Goal: Task Accomplishment & Management: Manage account settings

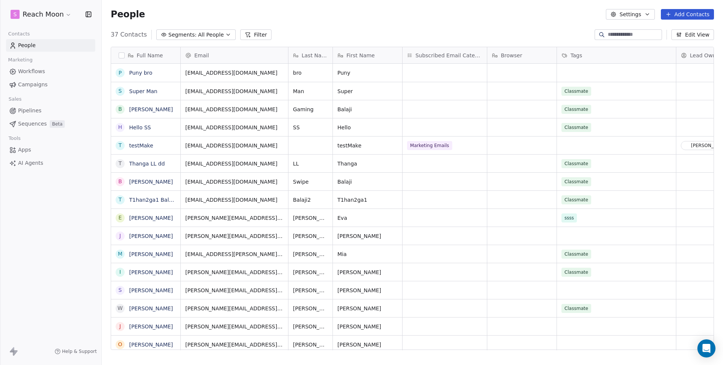
scroll to position [315, 616]
click at [44, 122] on span "Sequences" at bounding box center [32, 124] width 29 height 8
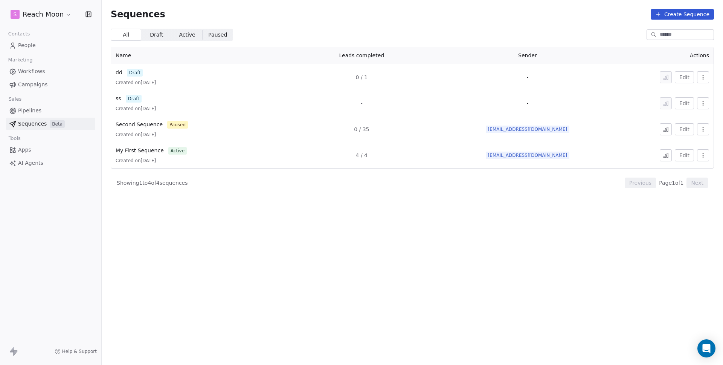
click at [681, 12] on button "Create Sequence" at bounding box center [682, 14] width 63 height 11
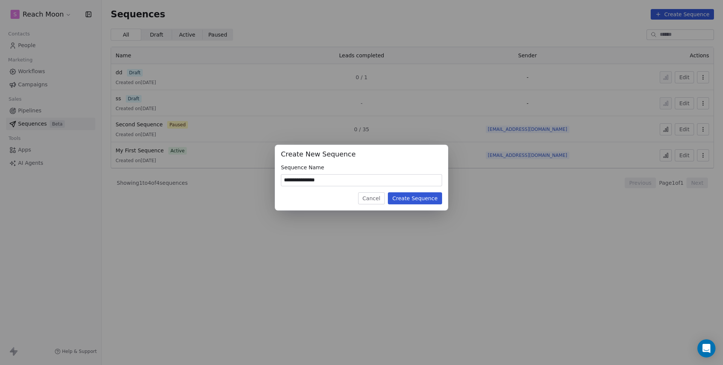
type input "**********"
click at [413, 197] on button "Create Sequence" at bounding box center [415, 198] width 54 height 12
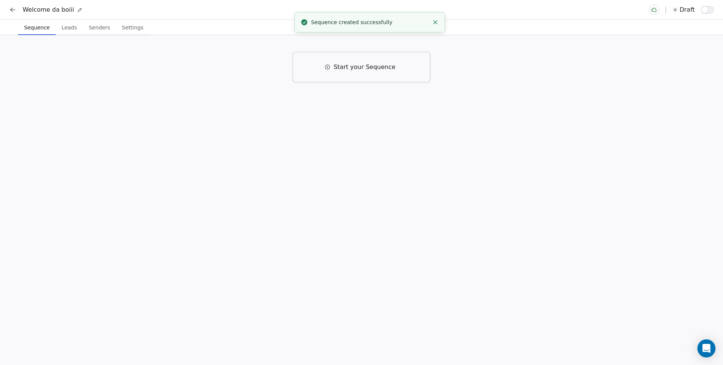
click at [378, 61] on div "Start your Sequence" at bounding box center [361, 67] width 137 height 30
click at [348, 121] on div "Email Right away Click to Setup" at bounding box center [364, 116] width 205 height 20
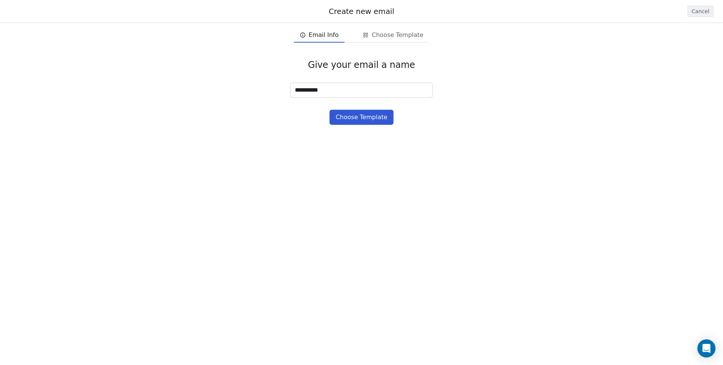
type input "**********"
click at [343, 109] on div "**********" at bounding box center [361, 92] width 723 height 90
click at [347, 122] on button "Choose Template" at bounding box center [362, 117] width 64 height 15
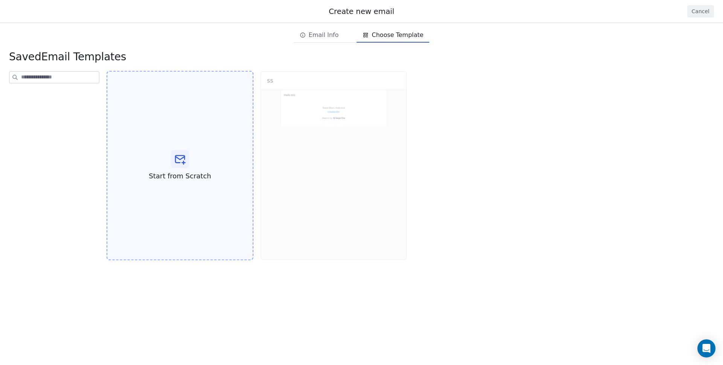
click at [202, 166] on div "Start from Scratch" at bounding box center [180, 165] width 147 height 189
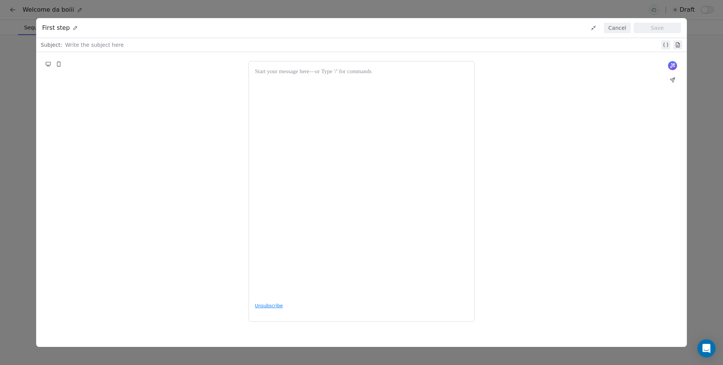
click at [112, 44] on div at bounding box center [362, 44] width 595 height 9
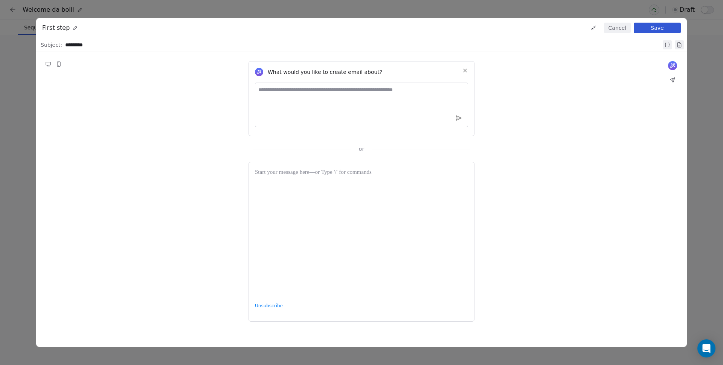
click at [361, 87] on textarea at bounding box center [361, 104] width 213 height 44
type textarea "**********"
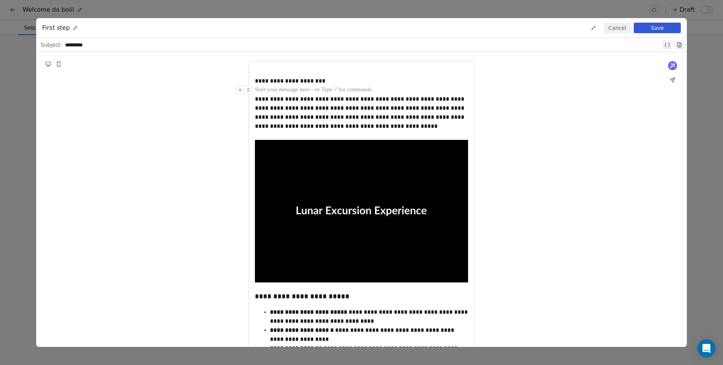
click at [320, 92] on div at bounding box center [361, 90] width 213 height 9
click at [654, 31] on button "Save" at bounding box center [657, 28] width 47 height 11
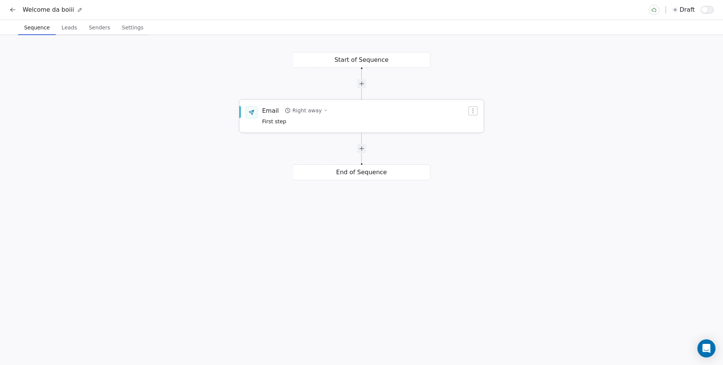
click at [329, 120] on div "Email Right away First step" at bounding box center [364, 116] width 205 height 20
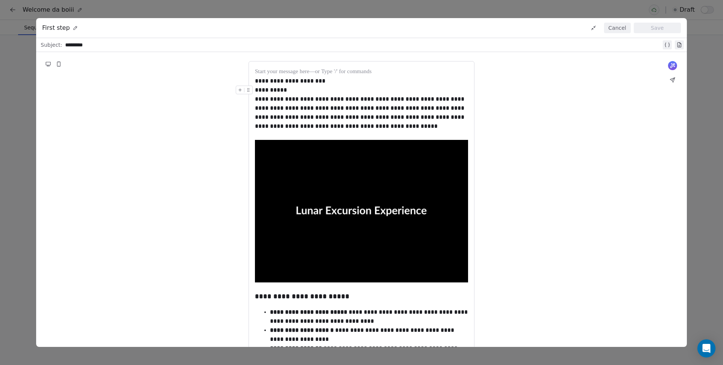
click at [292, 86] on div "**********" at bounding box center [361, 90] width 213 height 9
click at [322, 79] on div "**********" at bounding box center [361, 80] width 213 height 9
click at [669, 45] on icon at bounding box center [668, 45] width 6 height 6
click at [128, 45] on icon at bounding box center [127, 45] width 5 height 5
click at [269, 80] on div "******" at bounding box center [361, 80] width 213 height 9
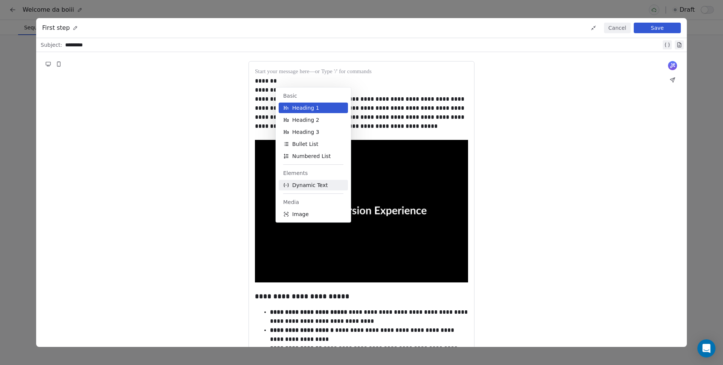
click at [290, 184] on button "Dynamic Text" at bounding box center [313, 185] width 69 height 11
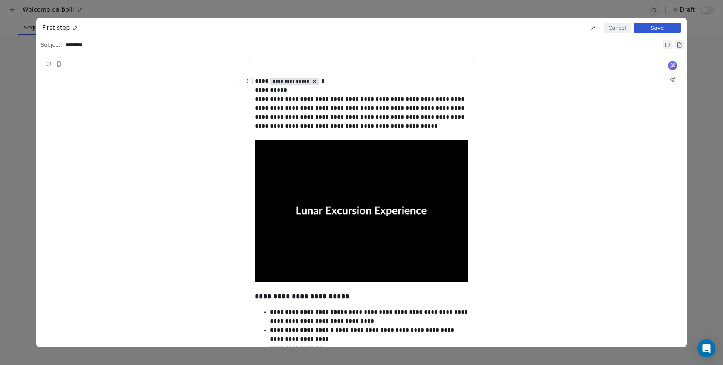
click at [292, 80] on span "**********" at bounding box center [291, 81] width 37 height 6
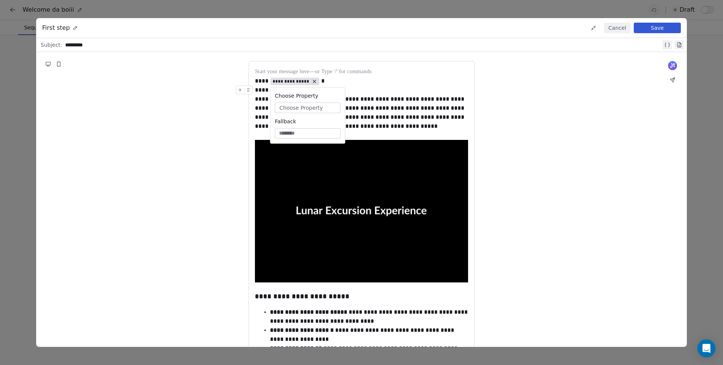
click at [290, 108] on span "Choose Property" at bounding box center [301, 108] width 43 height 8
click at [301, 136] on div "Contact Properties" at bounding box center [314, 136] width 72 height 12
type input "****"
click at [453, 116] on div "**********" at bounding box center [361, 113] width 213 height 36
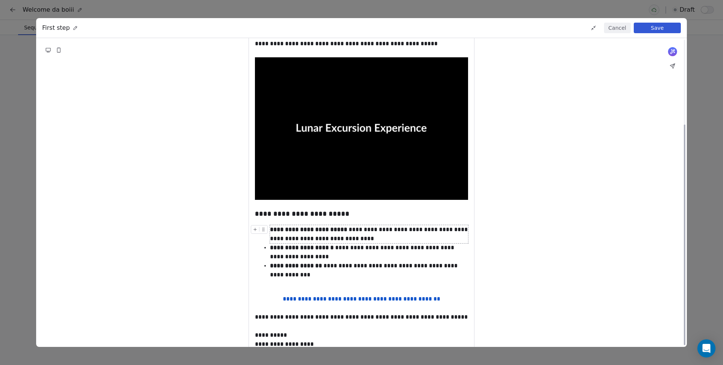
scroll to position [119, 0]
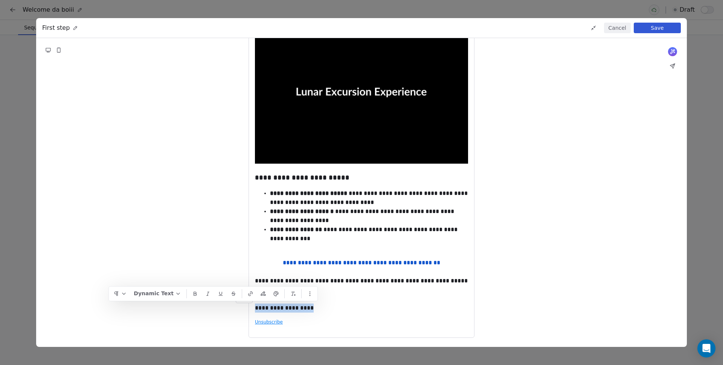
drag, startPoint x: 312, startPoint y: 308, endPoint x: 256, endPoint y: 308, distance: 56.1
click at [256, 308] on div "**********" at bounding box center [361, 303] width 213 height 18
click at [274, 308] on span "**********" at bounding box center [276, 308] width 37 height 6
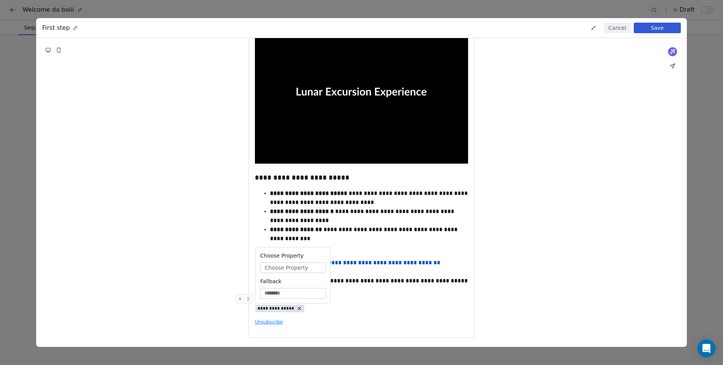
click at [290, 271] on button "Choose Property" at bounding box center [293, 267] width 66 height 11
click at [291, 305] on div "Sender Properties" at bounding box center [300, 308] width 72 height 12
click at [294, 312] on div "Sender Name" at bounding box center [300, 311] width 72 height 12
click at [389, 282] on div "**********" at bounding box center [361, 280] width 213 height 9
click at [352, 308] on div "**********" at bounding box center [361, 303] width 213 height 18
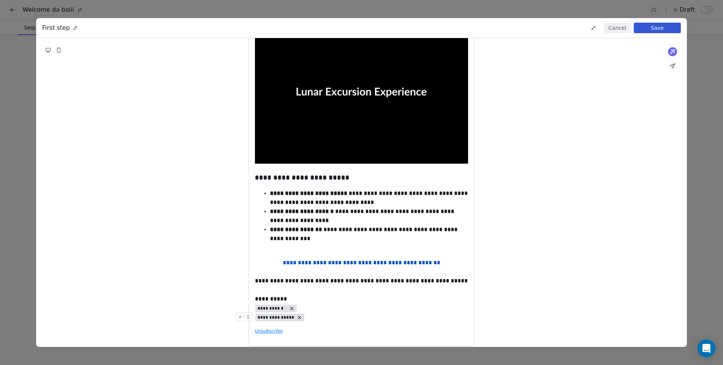
click at [264, 318] on span "**********" at bounding box center [276, 317] width 37 height 6
click at [283, 282] on div "Choose Property Choose Property Fallback" at bounding box center [293, 284] width 75 height 56
click at [289, 273] on span "Choose Property" at bounding box center [286, 277] width 43 height 8
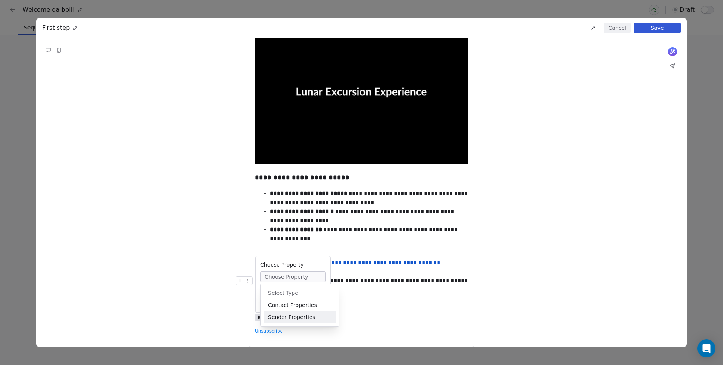
click at [302, 319] on div "Sender Properties" at bounding box center [300, 317] width 72 height 12
click at [293, 341] on div "Sender Signature" at bounding box center [300, 344] width 72 height 12
click at [376, 313] on div "**********" at bounding box center [361, 316] width 213 height 9
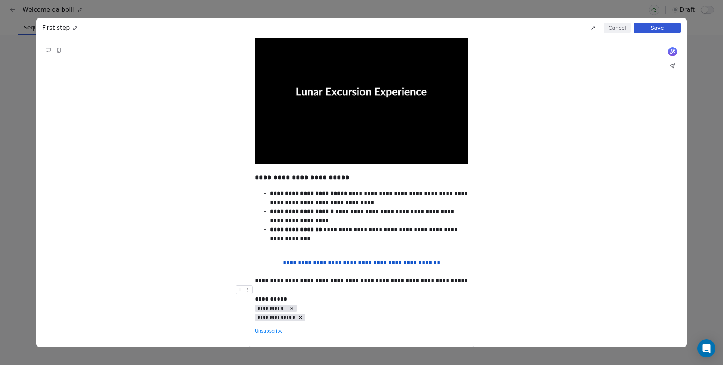
scroll to position [128, 0]
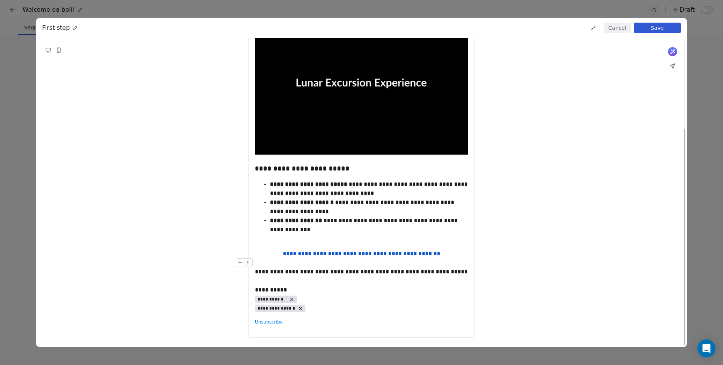
click at [666, 31] on button "Save" at bounding box center [657, 28] width 47 height 11
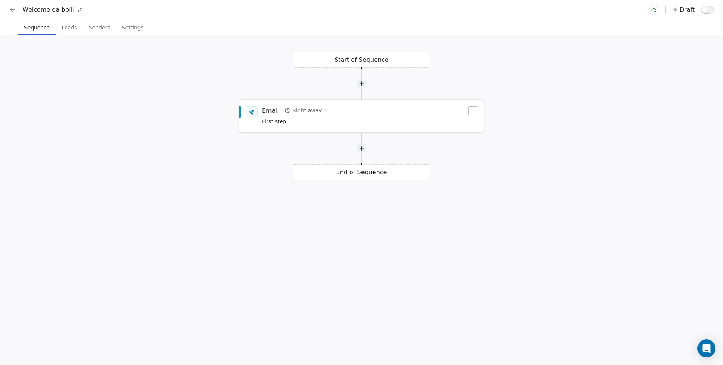
click at [304, 108] on div "Right away" at bounding box center [306, 111] width 29 height 8
type input "*"
click at [420, 144] on button "Save" at bounding box center [414, 148] width 22 height 12
click at [359, 151] on div at bounding box center [361, 148] width 9 height 9
click at [362, 150] on div at bounding box center [361, 148] width 9 height 9
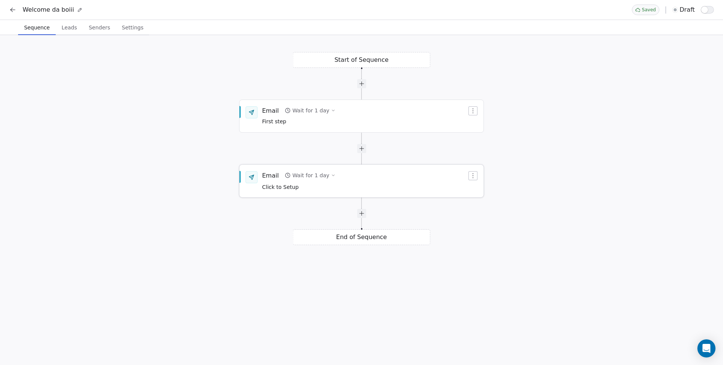
click at [303, 192] on div "Email Wait for 1 day Click to Setup" at bounding box center [362, 181] width 244 height 32
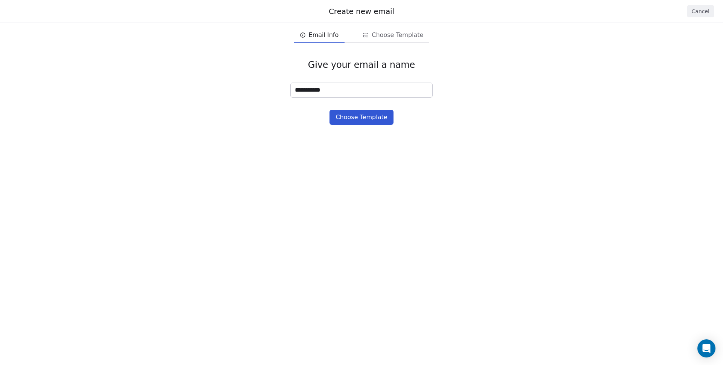
type input "**********"
click at [357, 118] on button "Choose Template" at bounding box center [362, 117] width 64 height 15
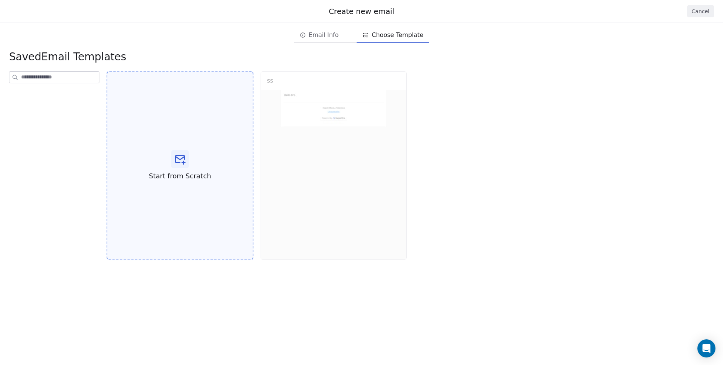
click at [209, 148] on div "Start from Scratch" at bounding box center [180, 165] width 147 height 189
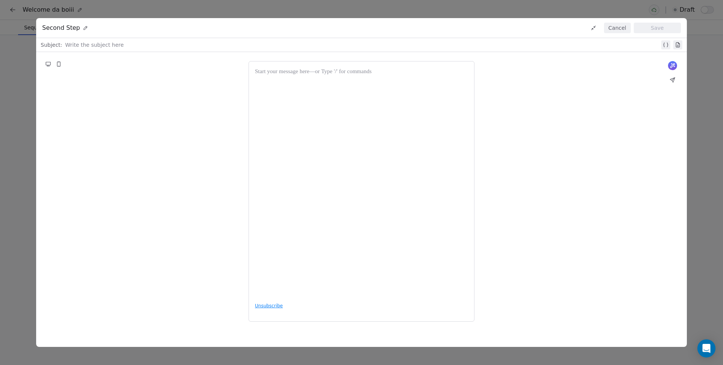
click at [341, 124] on div at bounding box center [361, 181] width 213 height 228
click at [138, 47] on div at bounding box center [362, 44] width 595 height 9
click at [670, 66] on icon at bounding box center [673, 66] width 6 height 6
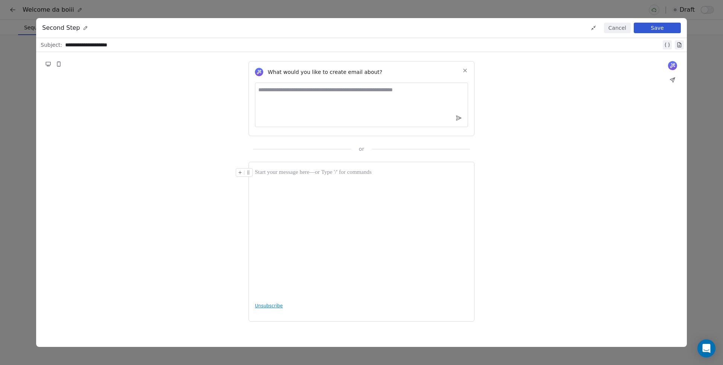
click at [348, 90] on textarea at bounding box center [361, 104] width 213 height 44
type textarea "**********"
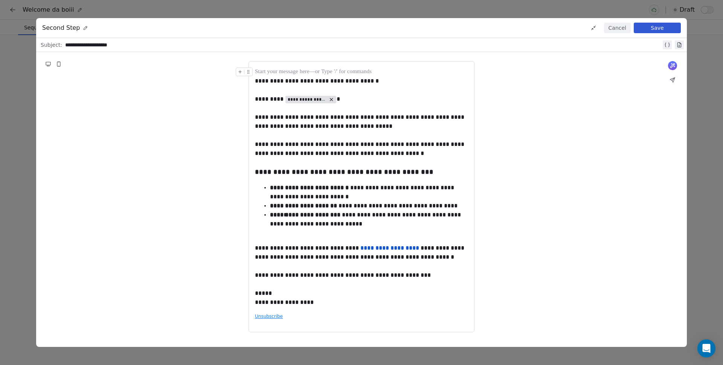
click at [286, 71] on div at bounding box center [361, 71] width 213 height 9
drag, startPoint x: 278, startPoint y: 81, endPoint x: 385, endPoint y: 81, distance: 106.2
click at [385, 81] on div "**********" at bounding box center [361, 80] width 213 height 9
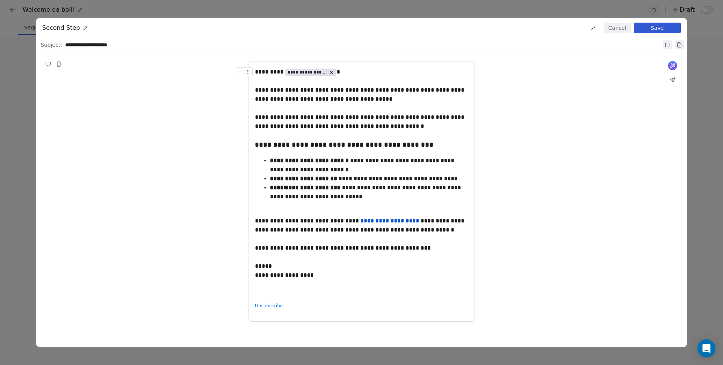
click at [229, 48] on div "**********" at bounding box center [363, 44] width 596 height 9
click at [369, 84] on div at bounding box center [361, 80] width 213 height 9
click at [391, 222] on link "**********" at bounding box center [390, 221] width 59 height 6
click at [301, 234] on div "**********" at bounding box center [361, 225] width 213 height 18
click at [304, 252] on div "**********" at bounding box center [361, 247] width 213 height 9
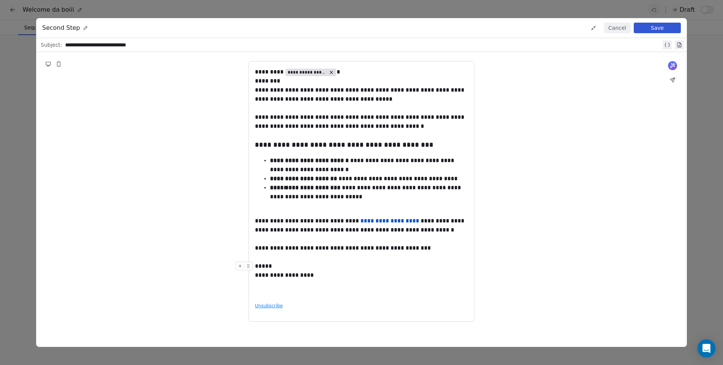
click at [421, 262] on div "**********" at bounding box center [361, 270] width 213 height 18
click at [653, 29] on button "Save" at bounding box center [657, 28] width 47 height 11
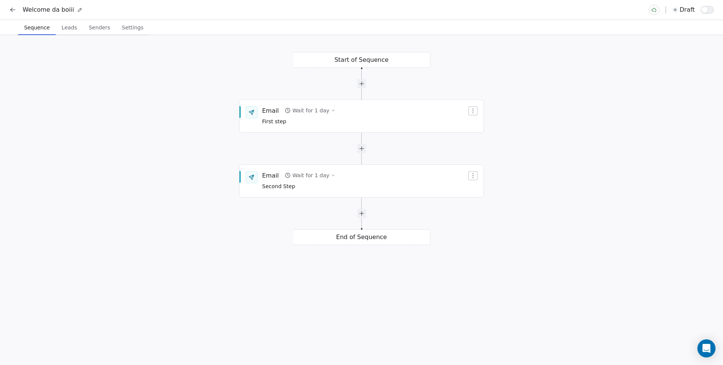
click at [65, 24] on span "Leads" at bounding box center [69, 27] width 21 height 11
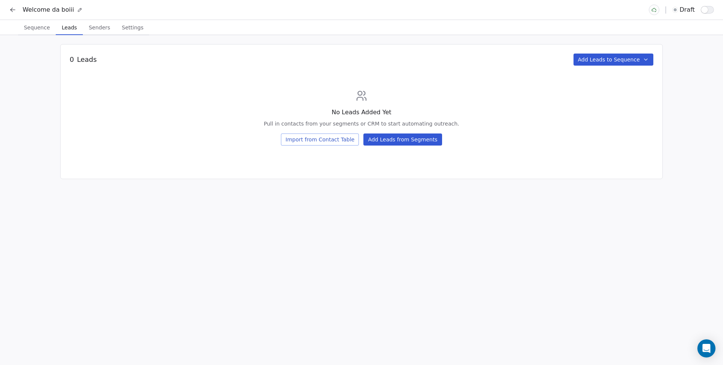
click at [315, 136] on button "Import from Contact Table" at bounding box center [320, 139] width 78 height 12
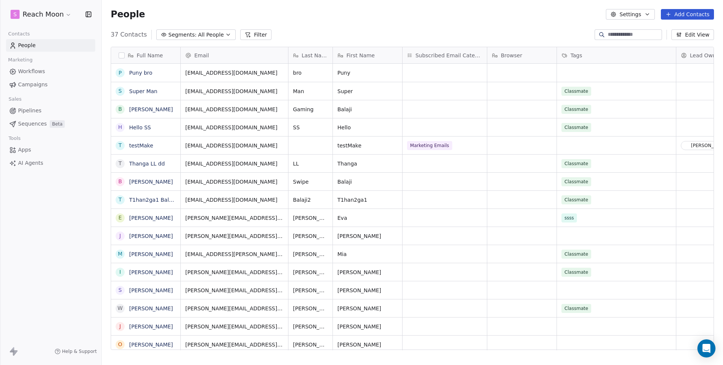
scroll to position [315, 616]
click at [42, 16] on html "S Reach Moon Contacts People Marketing Workflows Campaigns Sales Pipelines Sequ…" at bounding box center [361, 182] width 723 height 365
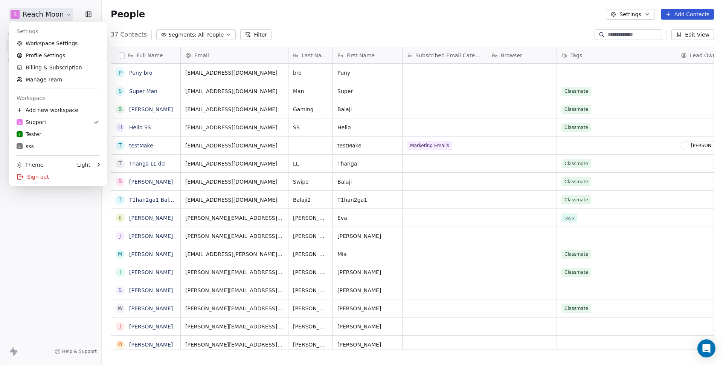
click at [359, 2] on html "S Reach Moon Contacts People Marketing Workflows Campaigns Sales Pipelines Sequ…" at bounding box center [361, 182] width 723 height 365
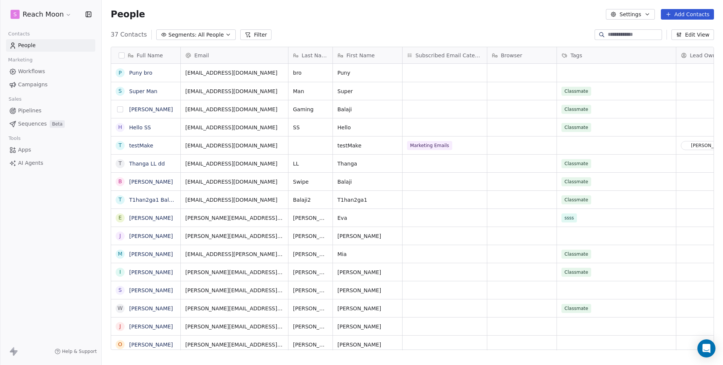
click at [120, 108] on button "grid" at bounding box center [120, 109] width 6 height 6
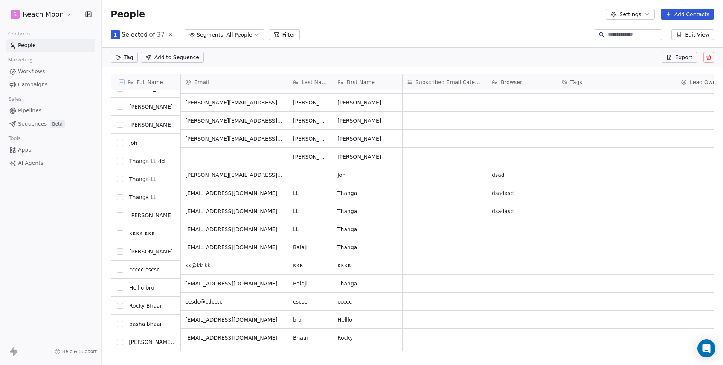
scroll to position [409, 0]
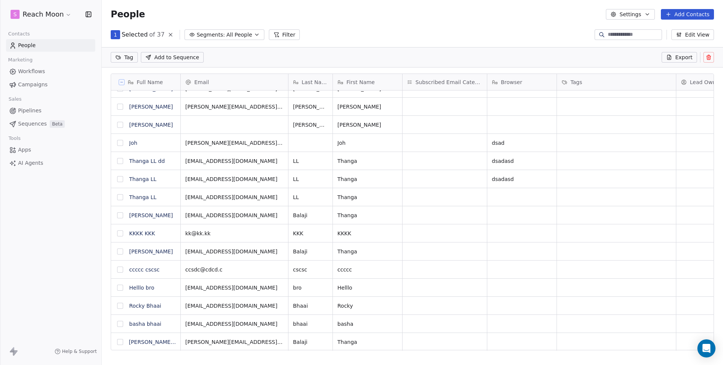
click at [121, 215] on button "grid" at bounding box center [120, 215] width 6 height 6
click at [120, 251] on button "grid" at bounding box center [120, 251] width 6 height 6
click at [181, 56] on span "Add to Sequence" at bounding box center [176, 57] width 45 height 8
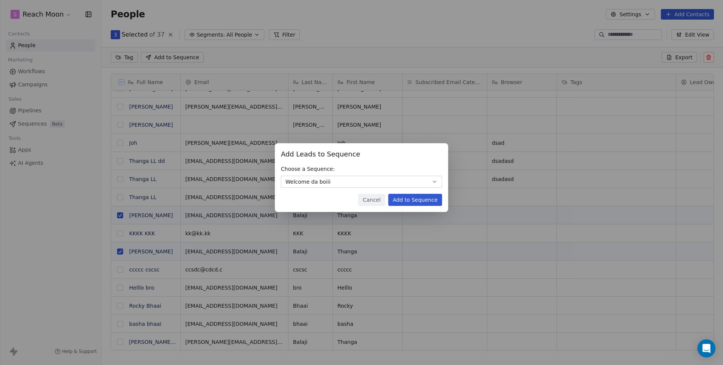
click at [425, 206] on div "Add Leads to Sequence Add Leads to Sequence Choose a Sequence: Welcome da boiii…" at bounding box center [361, 177] width 173 height 69
click at [421, 199] on button "Add to Sequence" at bounding box center [415, 200] width 54 height 12
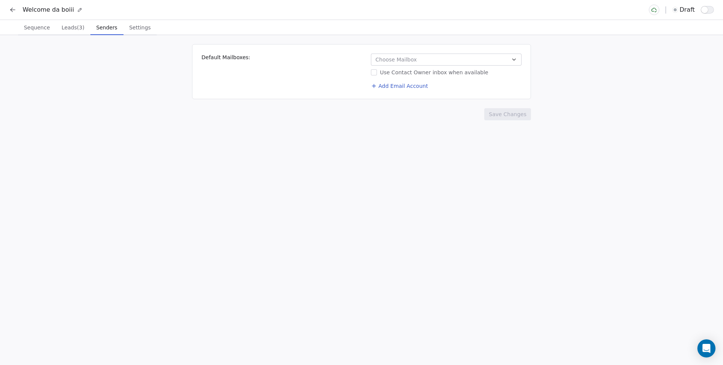
click at [100, 32] on span "Senders" at bounding box center [106, 27] width 27 height 11
click at [443, 59] on button "Choose Mailbox" at bounding box center [446, 59] width 151 height 12
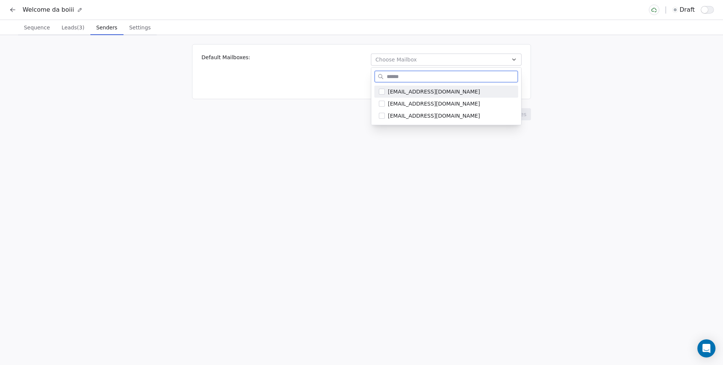
click at [419, 94] on span "goldenbalaji95@gmail.com" at bounding box center [451, 92] width 126 height 8
click at [225, 157] on html "Welcome da boiii draft Sequence Sequence Leads (3) Leads (3) Senders Senders Se…" at bounding box center [361, 182] width 723 height 365
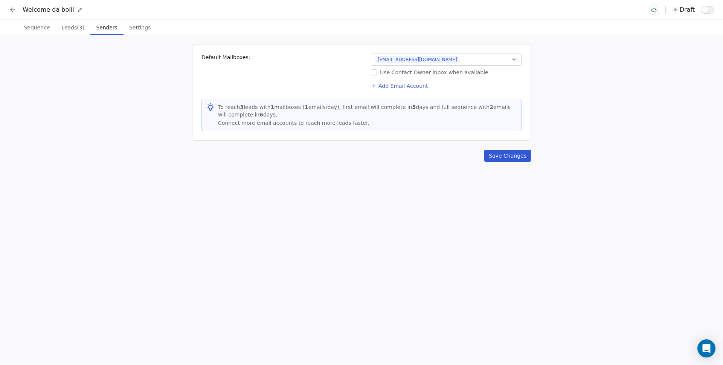
click at [137, 30] on span "Settings" at bounding box center [139, 27] width 27 height 11
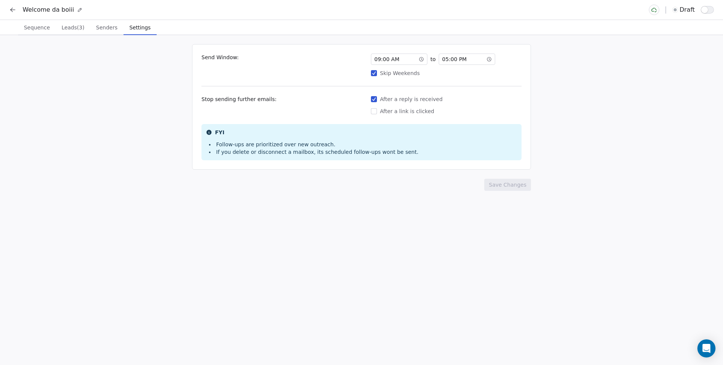
click at [416, 53] on div "09 : 00 AM" at bounding box center [399, 58] width 57 height 11
click at [385, 79] on div "10" at bounding box center [380, 81] width 15 height 9
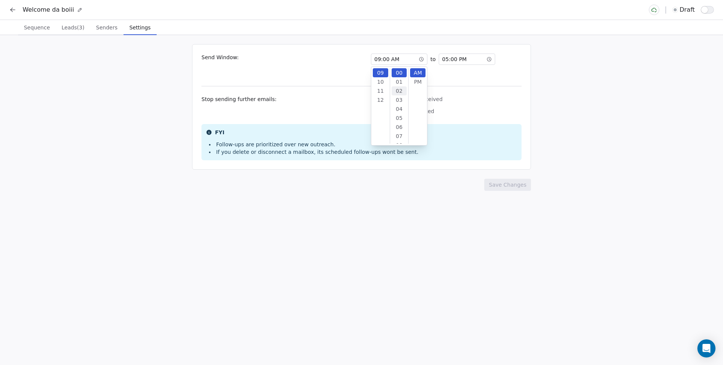
scroll to position [81, 0]
click at [398, 116] on div "05" at bounding box center [399, 117] width 15 height 9
click at [472, 80] on div "Send Window: 10 : 05 AM to 05 : 00 PM Skip Weekends Stop sending further emails…" at bounding box center [361, 106] width 339 height 125
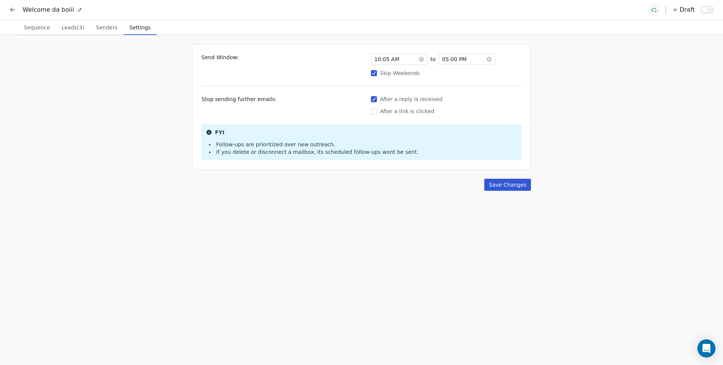
click at [459, 58] on span "05 : 00 PM" at bounding box center [454, 59] width 24 height 8
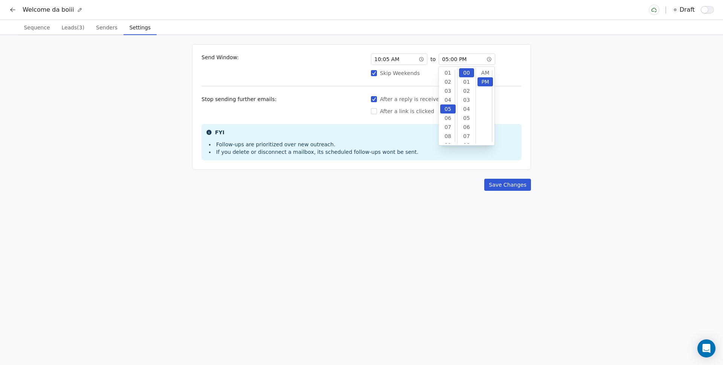
scroll to position [9, 0]
click at [313, 86] on div "Send Window: 10 : 05 AM to 05 : 00 PM Skip Weekends Stop sending further emails…" at bounding box center [361, 106] width 339 height 125
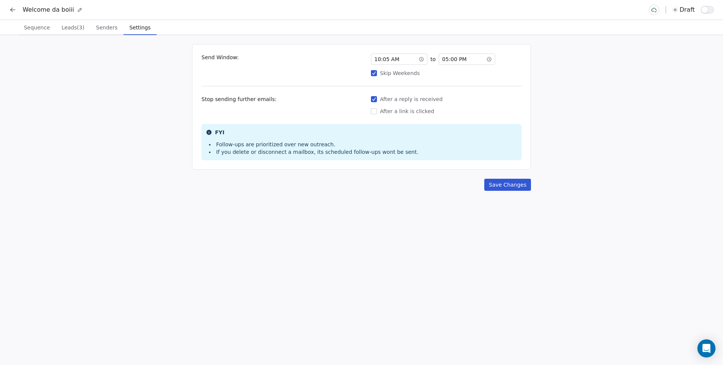
click at [508, 188] on button "Save Changes" at bounding box center [507, 185] width 47 height 12
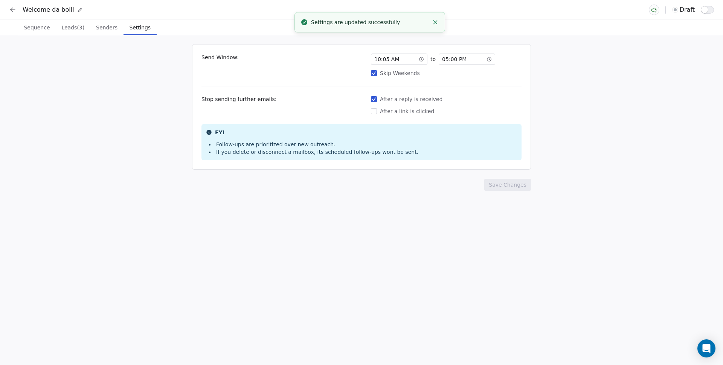
click at [49, 31] on span "Sequence" at bounding box center [37, 27] width 32 height 11
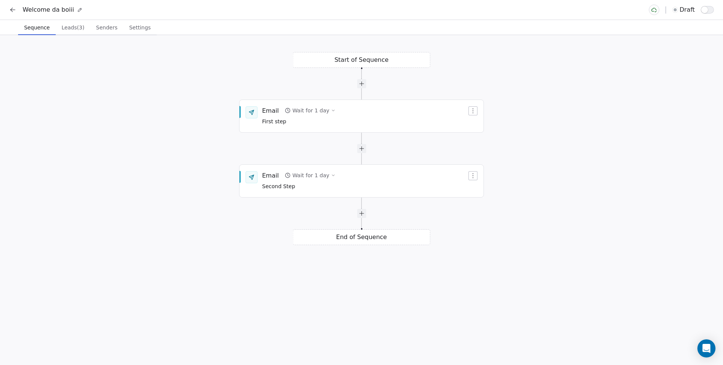
click at [126, 34] on button "Settings Settings" at bounding box center [140, 27] width 33 height 15
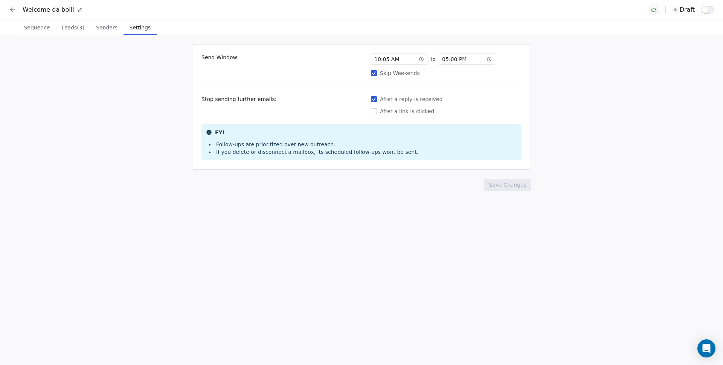
click at [75, 29] on span "Leads (3)" at bounding box center [72, 27] width 29 height 11
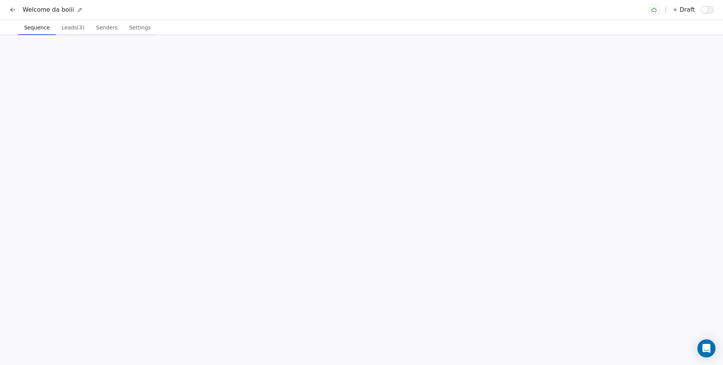
click at [32, 28] on span "Sequence" at bounding box center [37, 27] width 32 height 11
click at [303, 113] on div "Wait for 1 day" at bounding box center [310, 111] width 37 height 8
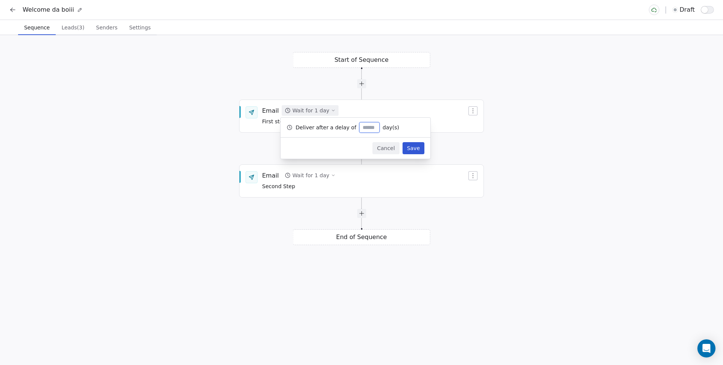
type input "*"
click at [409, 147] on button "Save" at bounding box center [414, 148] width 22 height 12
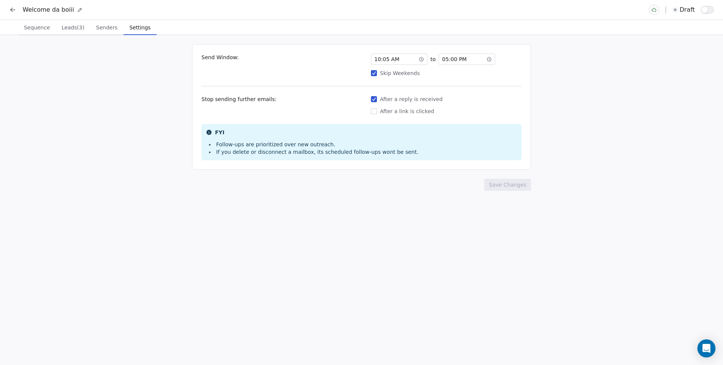
click at [132, 28] on span "Settings" at bounding box center [140, 27] width 27 height 11
click at [388, 53] on div "Send Window: 10 : 05 AM to 05 : 00 PM Skip Weekends Stop sending further emails…" at bounding box center [361, 106] width 339 height 125
click at [377, 59] on span "10 : 05 AM" at bounding box center [386, 59] width 25 height 8
click at [377, 60] on span "10 : 05 AM" at bounding box center [386, 59] width 25 height 8
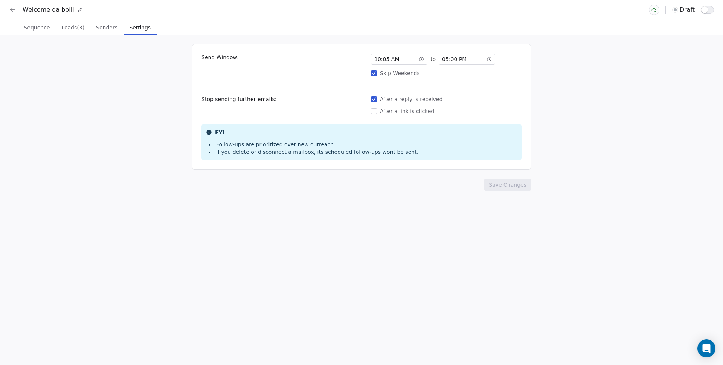
click at [379, 58] on span "10 : 05 AM" at bounding box center [386, 59] width 25 height 8
click at [381, 82] on div "11" at bounding box center [380, 81] width 15 height 9
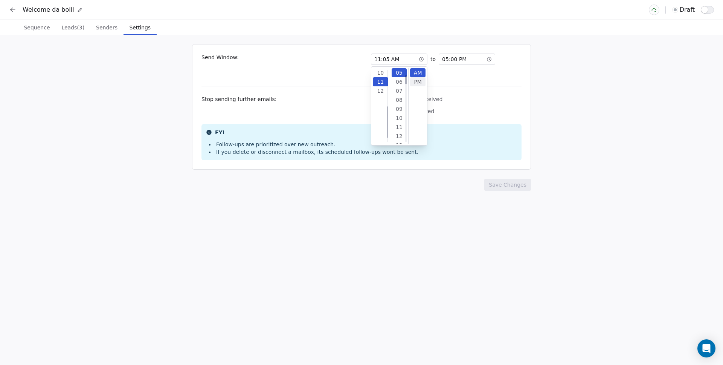
scroll to position [90, 0]
click at [463, 85] on div "Send Window: 11 : 05 AM to 05 : 00 PM Skip Weekends Stop sending further emails…" at bounding box center [361, 106] width 339 height 125
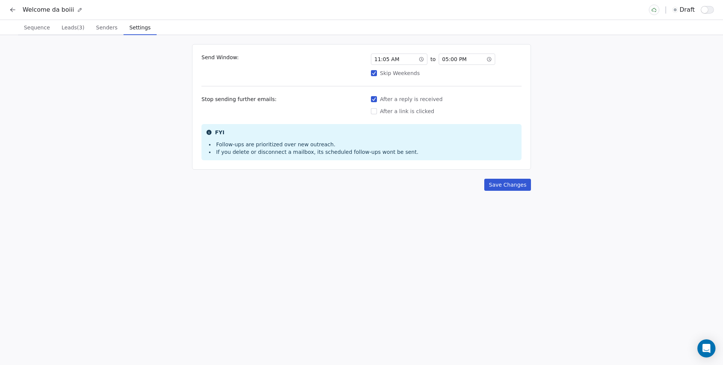
click at [504, 181] on button "Save Changes" at bounding box center [507, 185] width 47 height 12
click at [390, 47] on div "Send Window: 11 : 05 AM to 05 : 00 PM Skip Weekends Stop sending further emails…" at bounding box center [361, 106] width 339 height 125
click at [377, 60] on span "11 : 05 AM" at bounding box center [386, 59] width 25 height 8
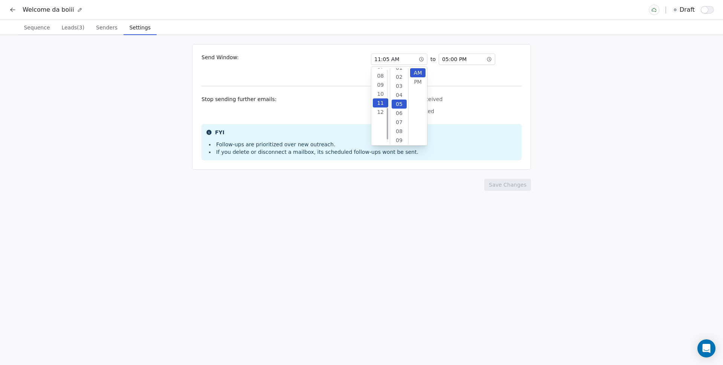
scroll to position [99, 0]
click at [381, 72] on div "12" at bounding box center [380, 72] width 15 height 9
click at [464, 77] on div "Send Window: 12 : 05 AM to 05 : 00 PM Skip Weekends Stop sending further emails…" at bounding box center [361, 106] width 339 height 125
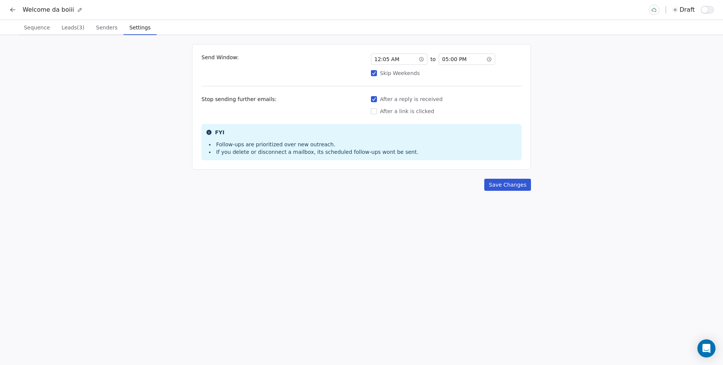
click at [513, 190] on div "Send Window: 12 : 05 AM to 05 : 00 PM Skip Weekends Stop sending further emails…" at bounding box center [361, 200] width 723 height 330
click at [512, 186] on button "Save Changes" at bounding box center [507, 185] width 47 height 12
click at [384, 57] on span "12 : 05 AM" at bounding box center [386, 59] width 25 height 8
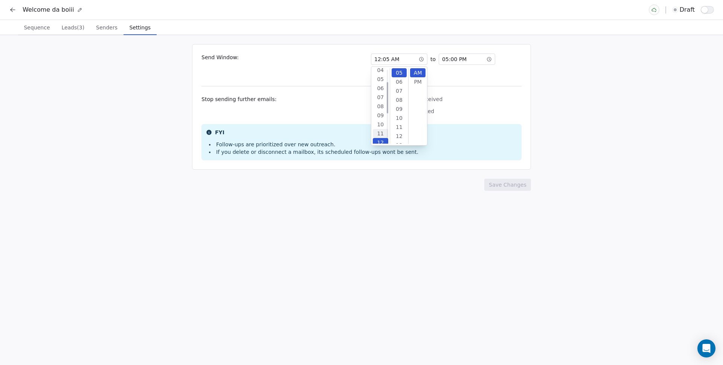
click at [378, 130] on div "11" at bounding box center [380, 133] width 15 height 9
click at [480, 82] on div "Send Window: 11 : 05 AM to 05 : 00 PM Skip Weekends Stop sending further emails…" at bounding box center [361, 106] width 339 height 125
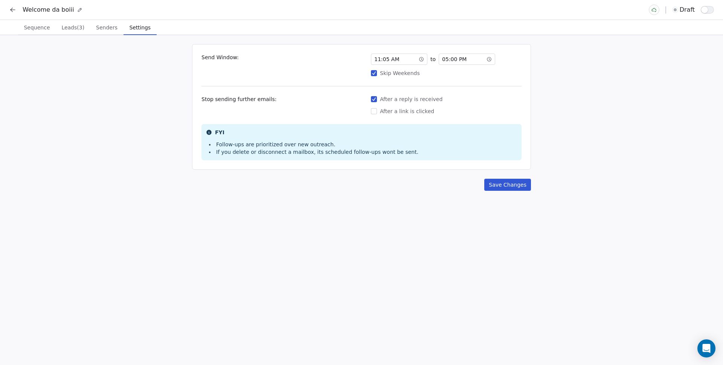
click at [498, 189] on button "Save Changes" at bounding box center [507, 185] width 47 height 12
click at [50, 27] on span "Sequence" at bounding box center [37, 27] width 32 height 11
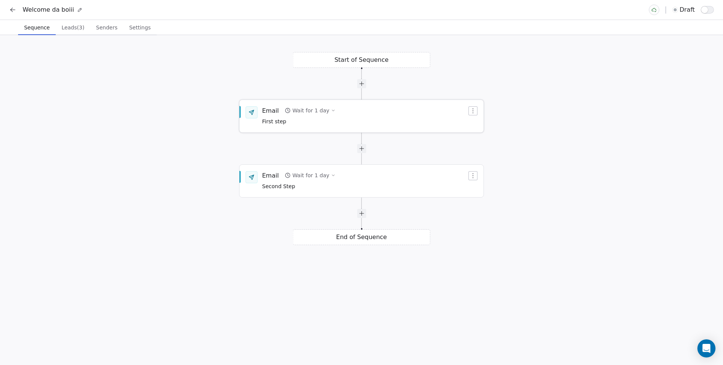
click at [324, 112] on button "Wait for 1 day" at bounding box center [310, 110] width 57 height 11
click at [162, 163] on div "Start of Sequence Email Wait for 2 days First step End of Sequence Email Wait f…" at bounding box center [361, 200] width 723 height 330
click at [74, 33] on button "Leads (3) Leads (3)" at bounding box center [73, 27] width 35 height 15
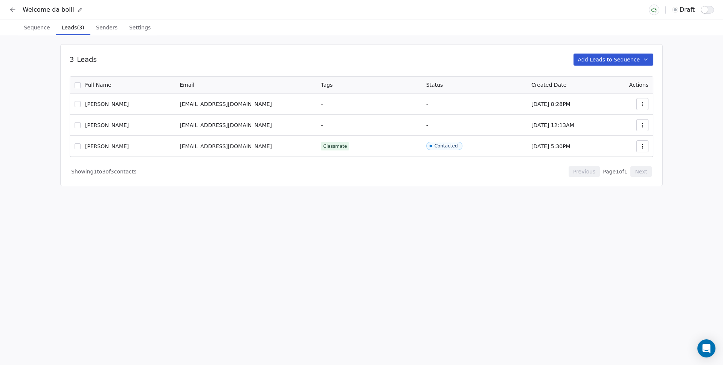
click at [78, 84] on button "button" at bounding box center [78, 85] width 6 height 6
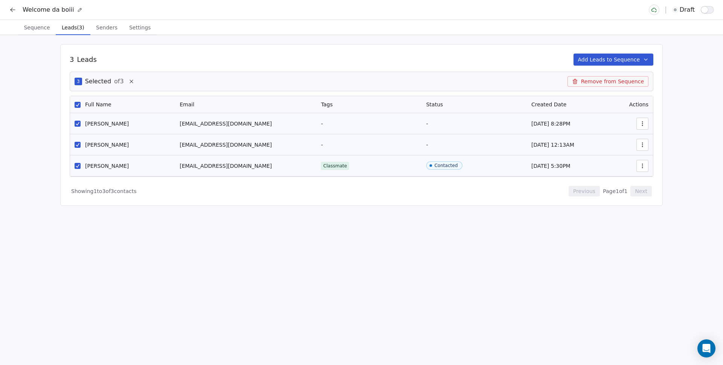
click at [615, 84] on button "Remove from Sequence" at bounding box center [608, 81] width 81 height 11
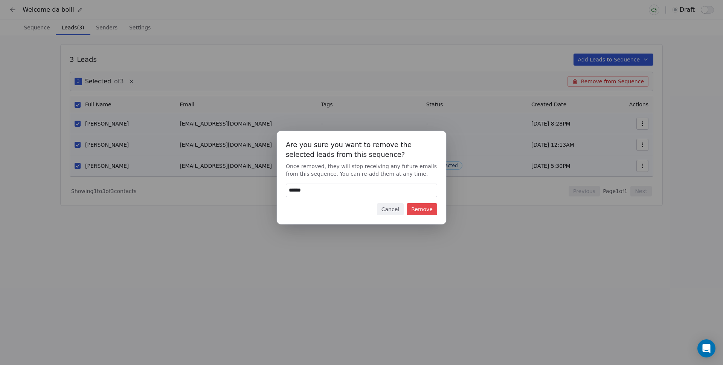
type input "******"
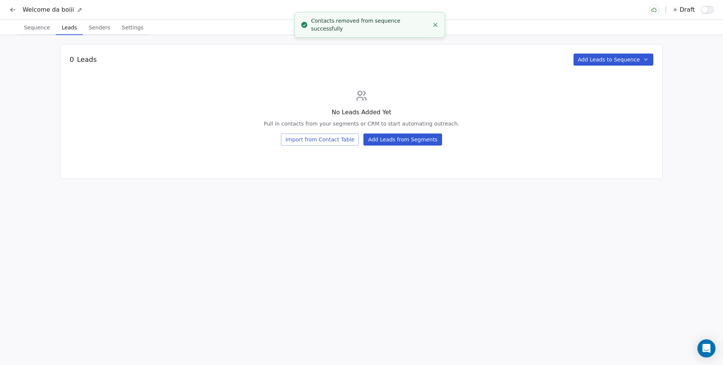
click at [599, 56] on button "Add Leads to Sequence" at bounding box center [614, 59] width 80 height 12
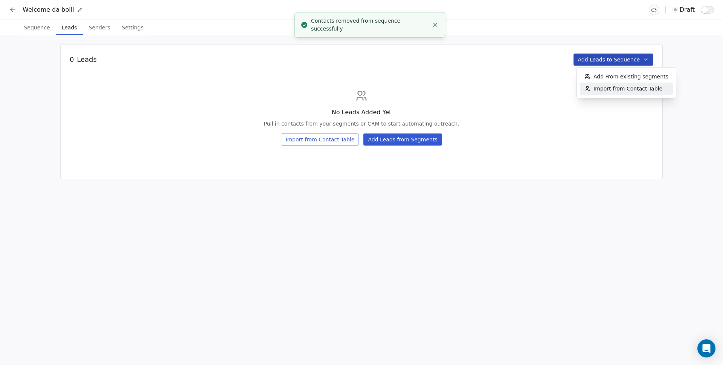
click at [529, 132] on html "Welcome da boiii draft Sequence Sequence Leads Leads Senders Senders Settings S…" at bounding box center [361, 182] width 723 height 365
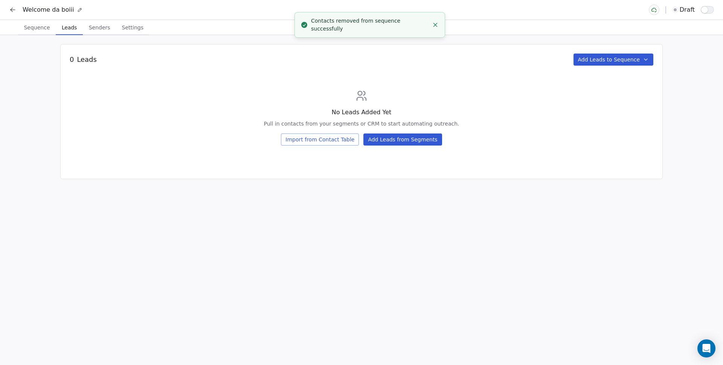
click at [406, 147] on div "0 Leads Add Leads to Sequence No Leads Added Yet Pull in contacts from your seg…" at bounding box center [361, 111] width 603 height 135
click at [406, 141] on button "Add Leads from Segments" at bounding box center [403, 139] width 78 height 12
click at [438, 141] on button "Add Leads from Segments" at bounding box center [403, 139] width 78 height 12
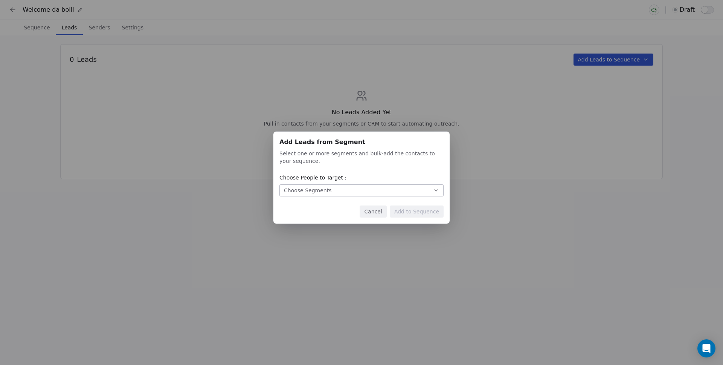
click at [416, 141] on div "Add Leads from Segment" at bounding box center [362, 141] width 164 height 9
click at [347, 197] on div "Add Leads from Segment Add Leads from Segment Select one or more segments and b…" at bounding box center [361, 177] width 176 height 92
click at [348, 191] on button "Choose Segments" at bounding box center [362, 190] width 164 height 12
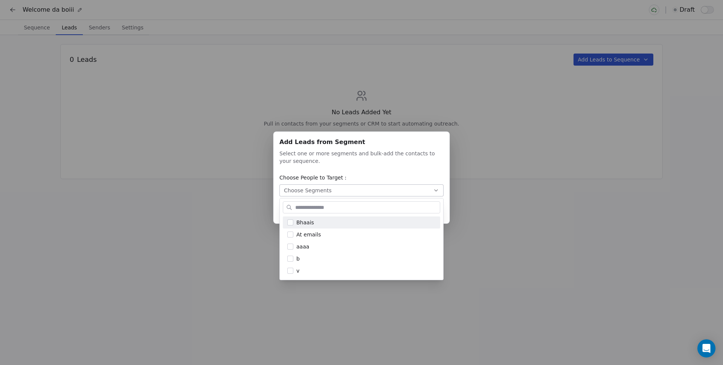
click at [356, 171] on div "Add Leads from Segment Add Leads from Segment Select one or more segments and b…" at bounding box center [361, 182] width 723 height 126
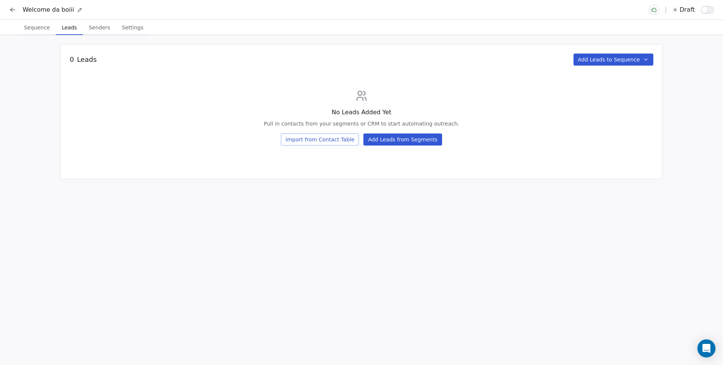
click at [461, 157] on div "Add Leads from Segment Add Leads from Segment Select one or more segments and b…" at bounding box center [361, 182] width 723 height 126
click at [305, 139] on button "Import from Contact Table" at bounding box center [320, 139] width 78 height 12
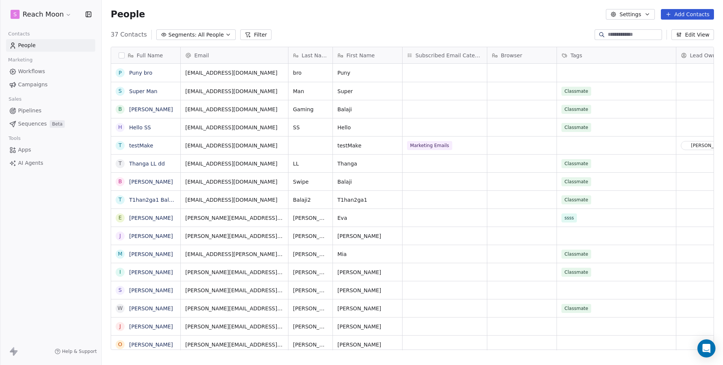
scroll to position [315, 616]
click at [0, 0] on button "grid" at bounding box center [0, 0] width 0 height 0
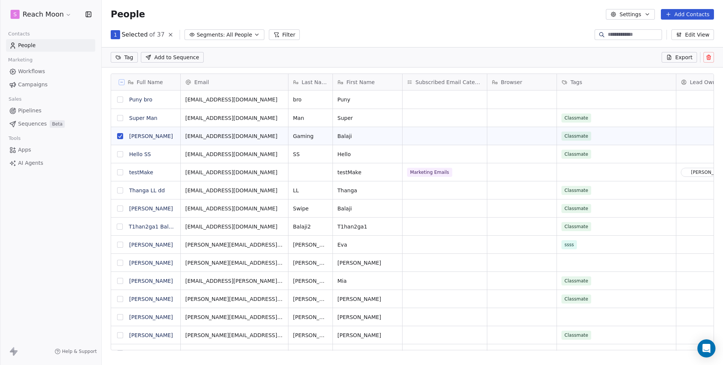
scroll to position [289, 616]
click at [179, 58] on span "Add to Sequence" at bounding box center [176, 57] width 45 height 8
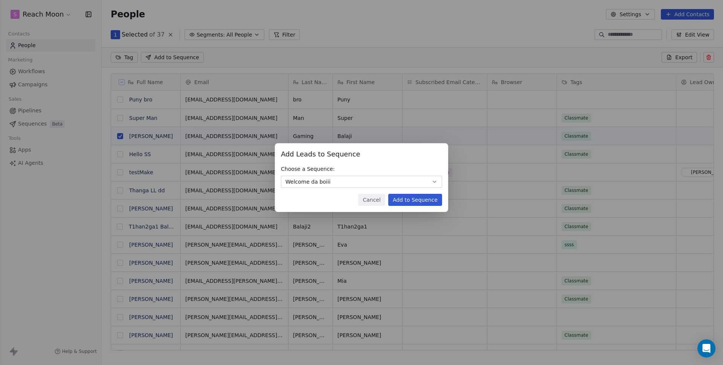
click at [430, 197] on button "Add to Sequence" at bounding box center [415, 200] width 54 height 12
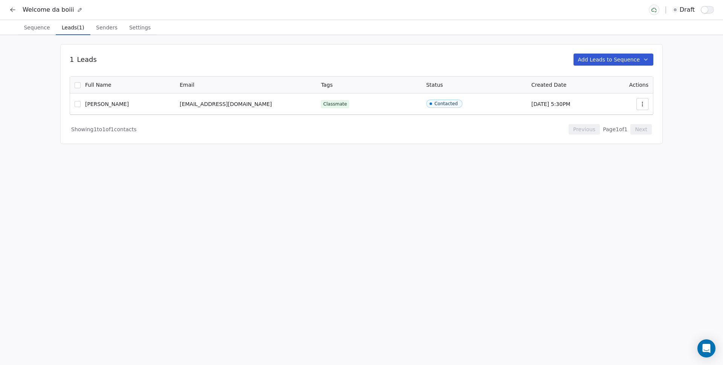
click at [390, 211] on div "1 Leads Add Leads to Sequence 0 Selected of 1 Remove from Sequence Full Name Em…" at bounding box center [361, 200] width 723 height 330
click at [406, 224] on div "1 Leads Add Leads to Sequence 0 Selected of 1 Remove from Sequence Full Name Em…" at bounding box center [361, 200] width 723 height 330
click at [381, 262] on div "1 Leads Add Leads to Sequence 0 Selected of 1 Remove from Sequence Full Name Em…" at bounding box center [361, 200] width 723 height 330
click at [23, 61] on div "1 Leads Add Leads to Sequence 0 Selected of 1 Remove from Sequence Full Name Em…" at bounding box center [361, 200] width 723 height 330
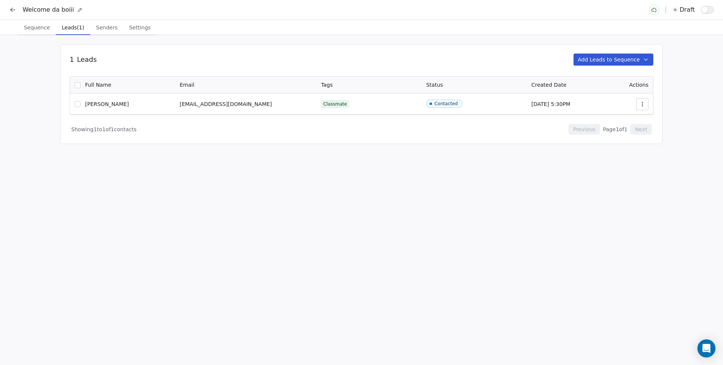
click at [23, 61] on div "1 Leads Add Leads to Sequence 0 Selected of 1 Remove from Sequence Full Name Em…" at bounding box center [361, 200] width 723 height 330
click at [38, 22] on span "Sequence" at bounding box center [37, 27] width 32 height 11
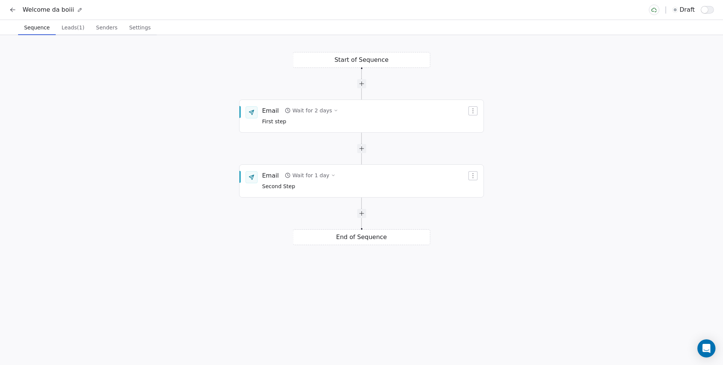
click at [40, 63] on div "Start of Sequence Email Wait for 2 days First step End of Sequence Email Wait f…" at bounding box center [361, 200] width 723 height 330
click at [131, 130] on div "Start of Sequence Email Wait for 2 days First step End of Sequence Email Wait f…" at bounding box center [361, 200] width 723 height 330
click at [127, 292] on div "Start of Sequence Email Wait for 2 days First step End of Sequence Email Wait f…" at bounding box center [361, 200] width 723 height 330
click at [130, 286] on div "Start of Sequence Email Wait for 2 days First step End of Sequence Email Wait f…" at bounding box center [361, 200] width 723 height 330
click at [127, 165] on div "Start of Sequence Email Wait for 2 days First step End of Sequence Email Wait f…" at bounding box center [361, 200] width 723 height 330
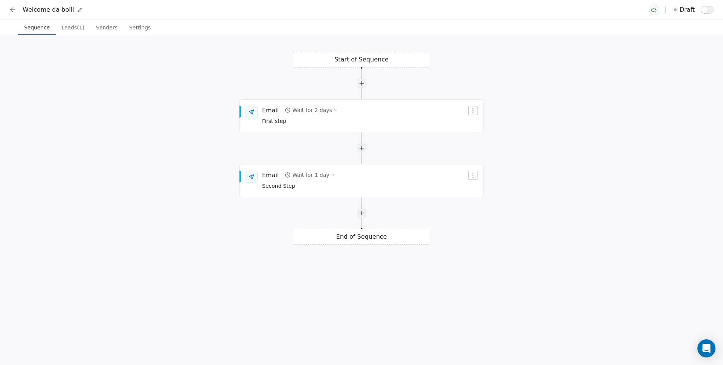
click at [199, 147] on div "Start of Sequence Email Wait for 2 days First step End of Sequence Email Wait f…" at bounding box center [361, 200] width 723 height 330
click at [213, 57] on div "Start of Sequence Email Wait for 2 days First step End of Sequence Email Wait f…" at bounding box center [361, 200] width 723 height 330
click at [281, 121] on span "First step" at bounding box center [300, 121] width 76 height 8
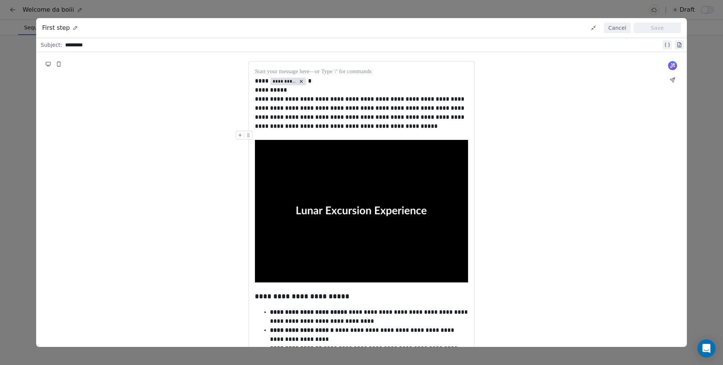
click at [618, 24] on button "Cancel" at bounding box center [617, 28] width 27 height 11
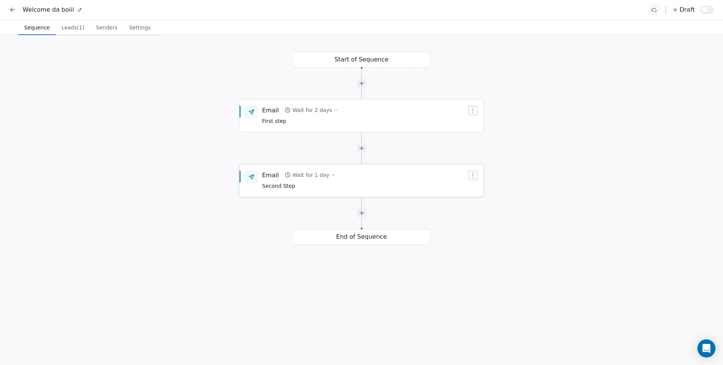
click at [312, 176] on div "Wait for 1 day" at bounding box center [310, 175] width 37 height 8
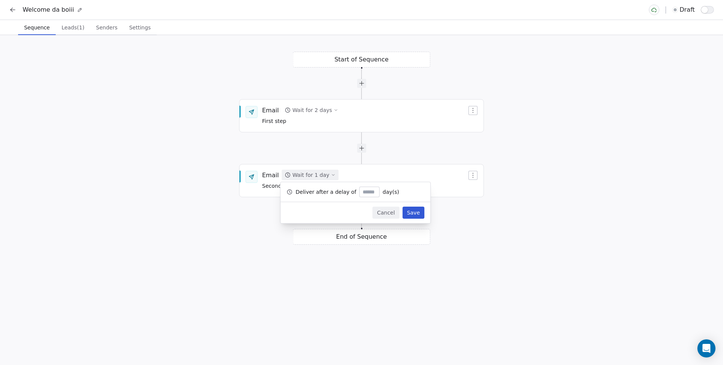
click at [359, 196] on div "*" at bounding box center [369, 191] width 20 height 11
click at [361, 193] on input "*" at bounding box center [369, 192] width 17 height 6
type input "*"
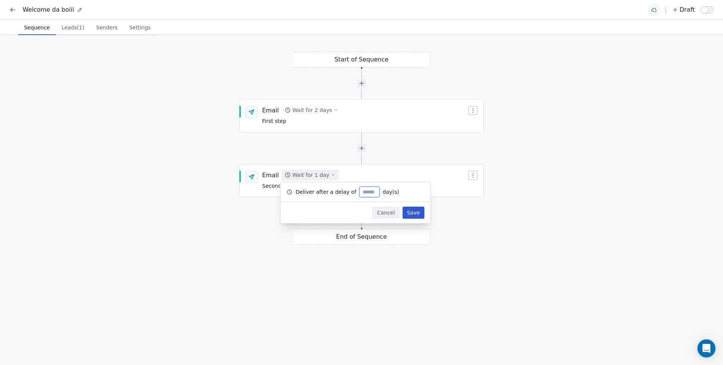
click at [410, 210] on button "Save" at bounding box center [414, 212] width 22 height 12
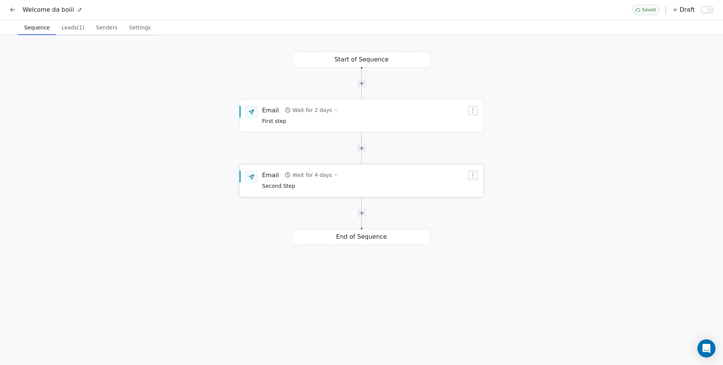
click at [276, 190] on span "Second Step" at bounding box center [300, 186] width 76 height 8
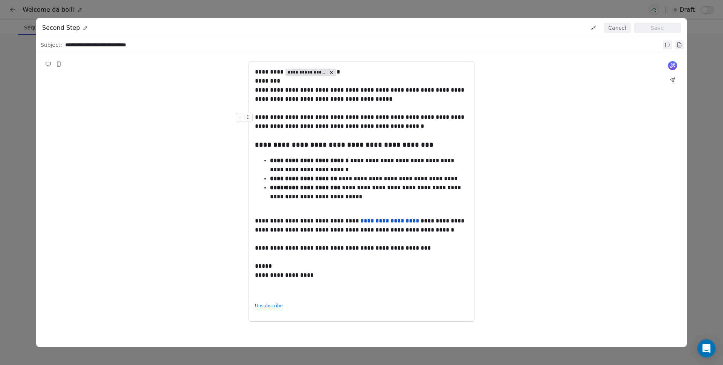
click at [617, 26] on button "Cancel" at bounding box center [617, 28] width 27 height 11
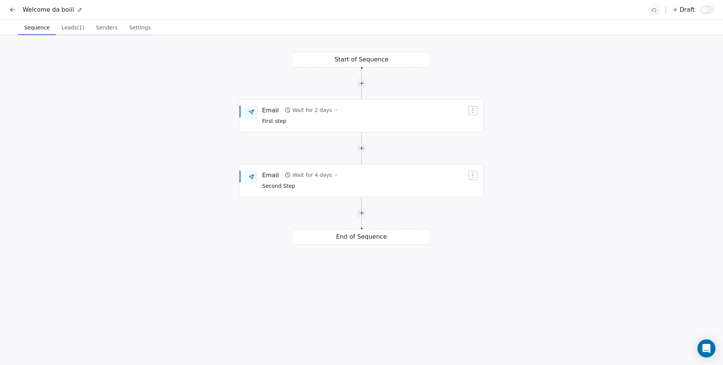
click at [551, 142] on div "Start of Sequence Email Wait for 2 days First step End of Sequence Email Wait f…" at bounding box center [361, 200] width 723 height 330
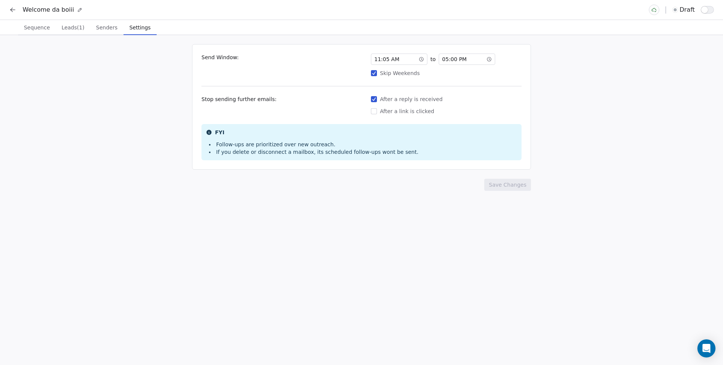
click at [139, 30] on span "Settings" at bounding box center [140, 27] width 27 height 11
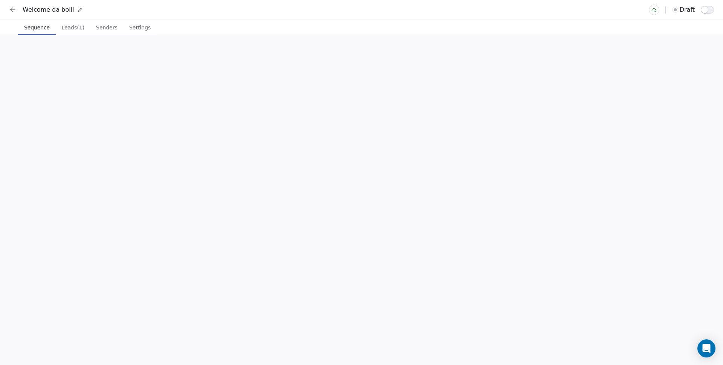
click at [40, 27] on span "Sequence" at bounding box center [37, 27] width 32 height 11
click at [66, 26] on span "Leads (1)" at bounding box center [72, 27] width 29 height 11
click at [42, 30] on span "Sequence" at bounding box center [37, 27] width 32 height 11
click at [182, 130] on div "Start of Sequence Email Wait for 2 days First step End of Sequence Email Wait f…" at bounding box center [361, 200] width 723 height 330
click at [712, 11] on button "button" at bounding box center [707, 10] width 13 height 8
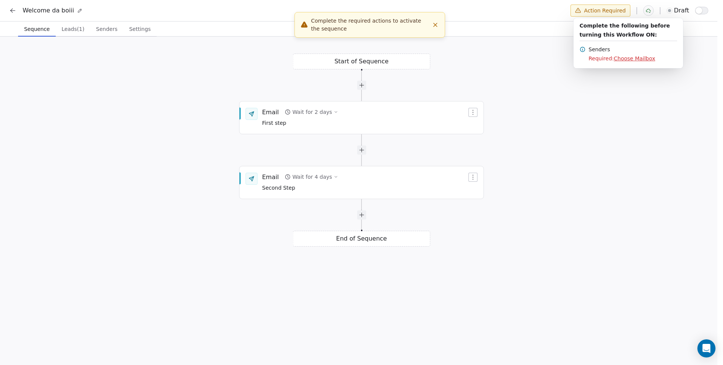
click at [643, 115] on html "Welcome da boiii Action Required draft Sequence Sequence Leads (1) Leads (1) Se…" at bounding box center [361, 183] width 723 height 366
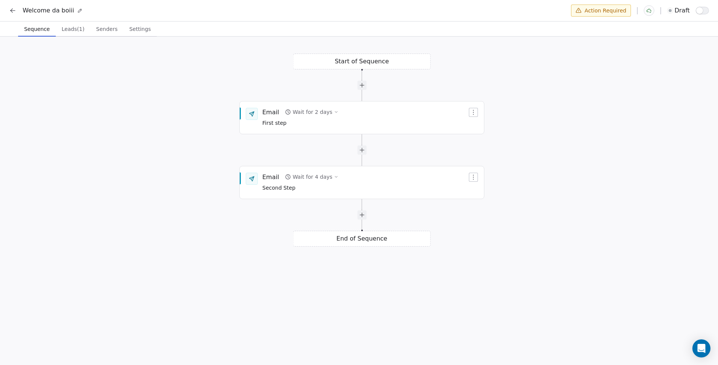
click at [108, 33] on span "Senders" at bounding box center [106, 29] width 27 height 11
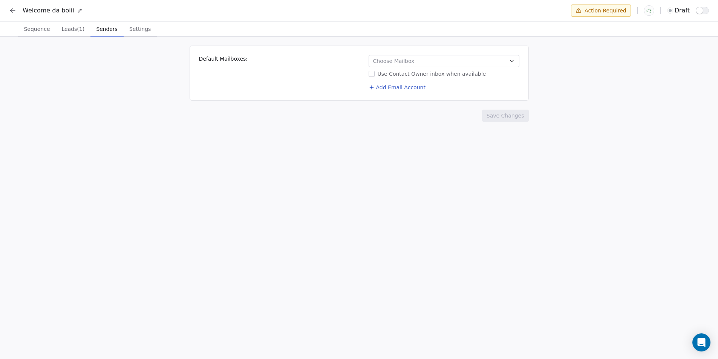
click at [388, 61] on span "Choose Mailbox" at bounding box center [393, 61] width 41 height 8
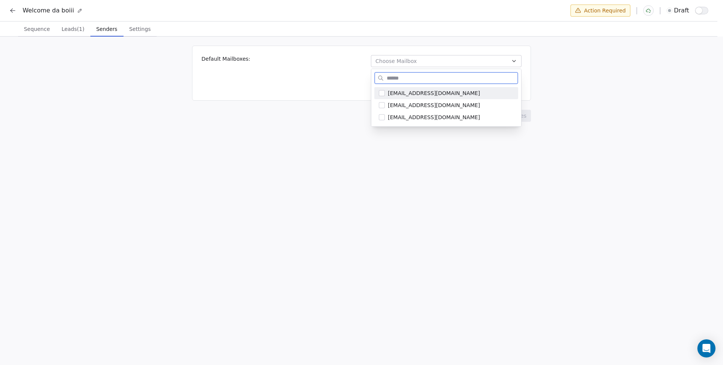
click at [408, 91] on span "goldenbalaji95@gmail.com" at bounding box center [451, 93] width 126 height 8
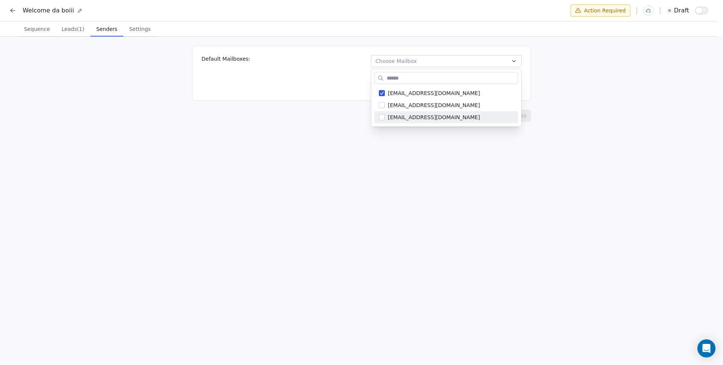
click at [631, 132] on html "Welcome da boiii Action Required draft Sequence Sequence Leads (1) Leads (1) Se…" at bounding box center [361, 183] width 723 height 366
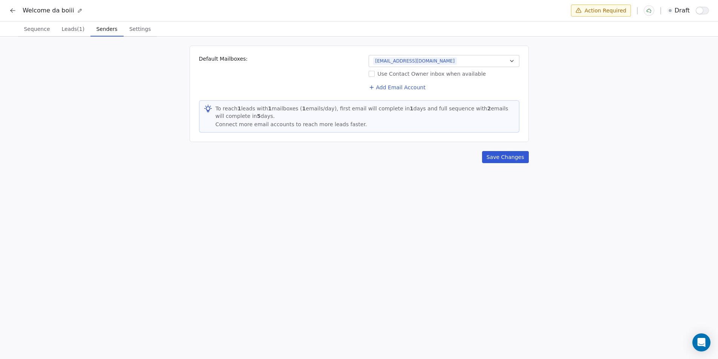
click at [510, 154] on button "Save Changes" at bounding box center [505, 157] width 47 height 12
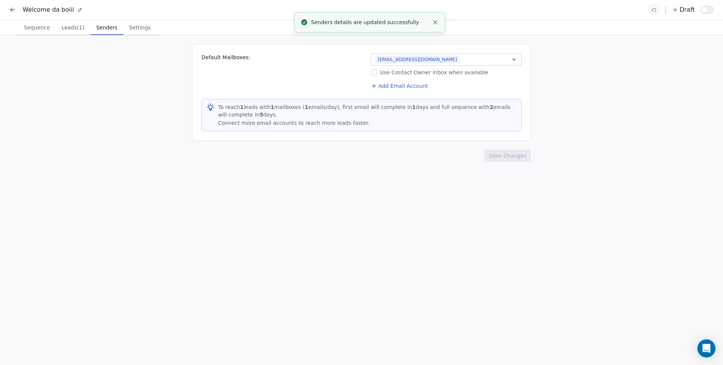
click at [604, 125] on div "Default Mailboxes: goldenbalaji95@gmail.com Use Contact Owner inbox when availa…" at bounding box center [361, 200] width 723 height 330
click at [707, 11] on span "button" at bounding box center [704, 9] width 7 height 7
click at [636, 90] on div "Default Mailboxes: goldenbalaji95@gmail.com Use Contact Owner inbox when availa…" at bounding box center [361, 200] width 723 height 330
click at [77, 32] on span "Leads (1)" at bounding box center [72, 27] width 29 height 11
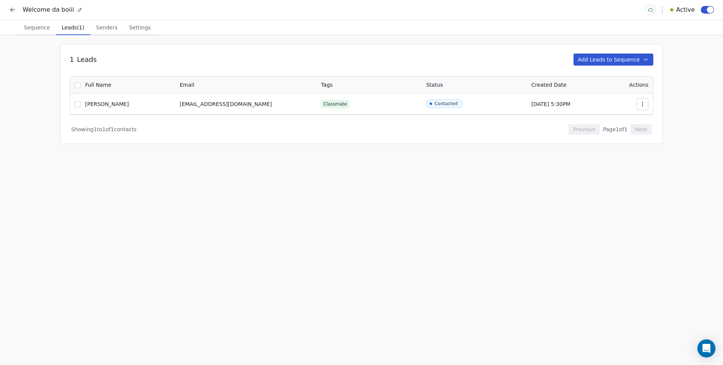
click at [42, 28] on span "Sequence" at bounding box center [37, 27] width 32 height 11
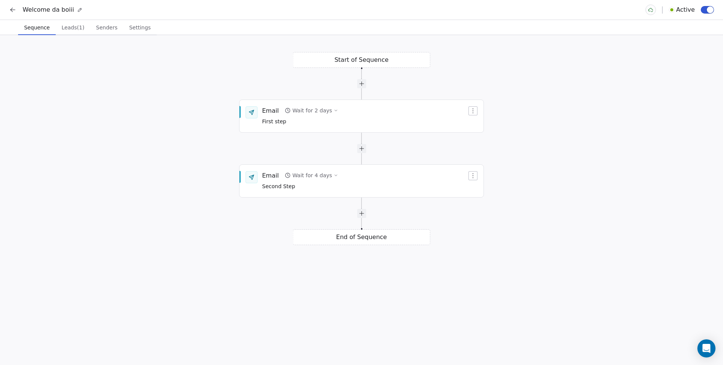
click at [612, 125] on div "Start of Sequence Email Wait for 2 days First step End of Sequence Email Wait f…" at bounding box center [361, 200] width 723 height 330
click at [619, 64] on div "Start of Sequence Email Wait for 2 days First step End of Sequence Email Wait f…" at bounding box center [361, 200] width 723 height 330
click at [85, 35] on div "Start of Sequence Email Wait for 2 days First step End of Sequence Email Wait f…" at bounding box center [361, 200] width 723 height 330
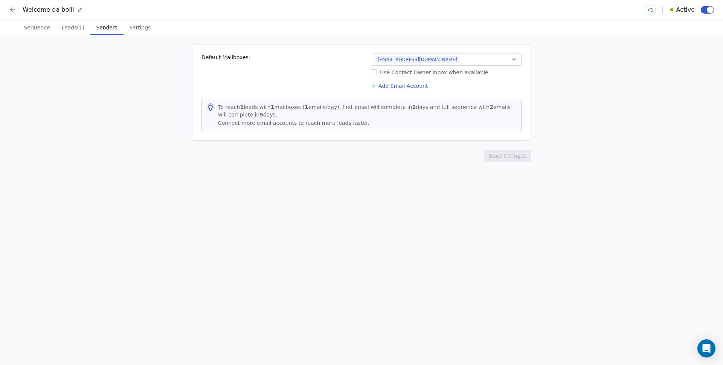
click at [108, 29] on span "Senders" at bounding box center [106, 27] width 27 height 11
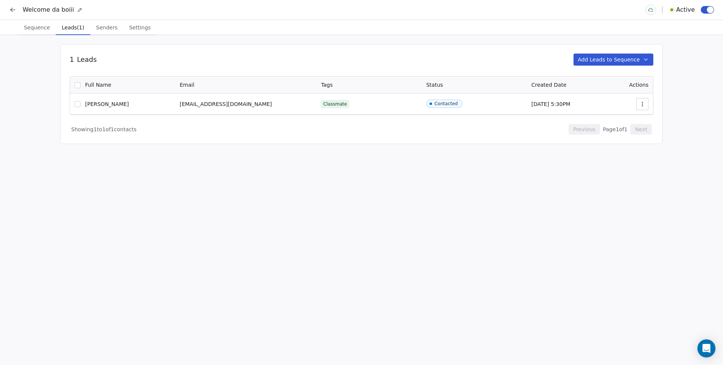
click at [66, 34] on button "Leads (1) Leads (1)" at bounding box center [73, 27] width 35 height 15
click at [138, 35] on div "1 Leads Add Leads to Sequence 0 Selected of 1 Remove from Sequence Full Name Em…" at bounding box center [361, 200] width 723 height 330
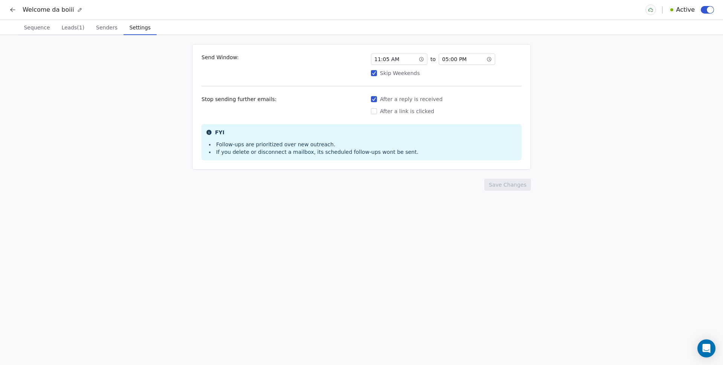
click at [144, 24] on span "Settings" at bounding box center [140, 27] width 27 height 11
click at [101, 105] on div "Send Window: 11 : 05 AM to 05 : 00 PM Skip Weekends Stop sending further emails…" at bounding box center [361, 200] width 723 height 330
click at [108, 164] on div "Send Window: 11 : 05 AM to 05 : 00 PM Skip Weekends Stop sending further emails…" at bounding box center [361, 200] width 723 height 330
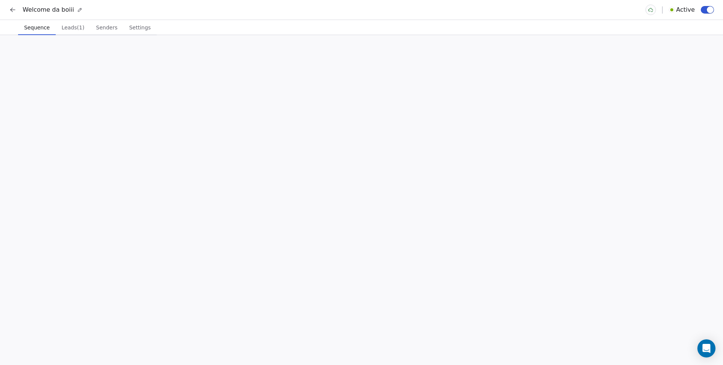
click at [35, 24] on span "Sequence" at bounding box center [37, 27] width 32 height 11
click at [312, 107] on div "Wait for 2 days" at bounding box center [312, 110] width 40 height 8
click at [307, 112] on div "Wait for 2 days" at bounding box center [312, 110] width 40 height 8
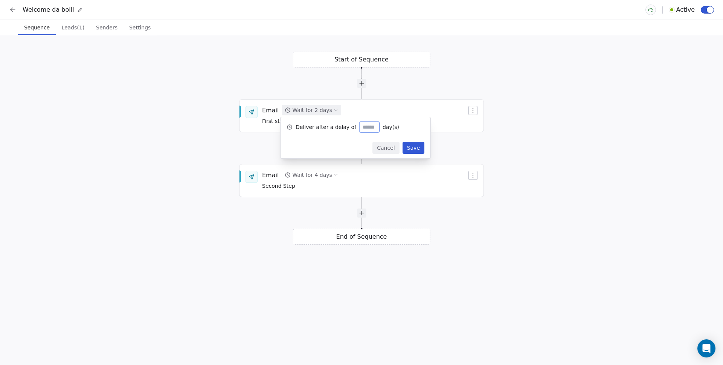
type input "*"
click at [416, 145] on button "Save" at bounding box center [414, 148] width 22 height 12
click at [111, 152] on div "Start of Sequence Email Wait for 1 day First step End of Sequence Email Wait fo…" at bounding box center [361, 200] width 723 height 330
click at [78, 38] on div "Start of Sequence Email Wait for 1 day First step End of Sequence Email Wait fo…" at bounding box center [361, 200] width 723 height 330
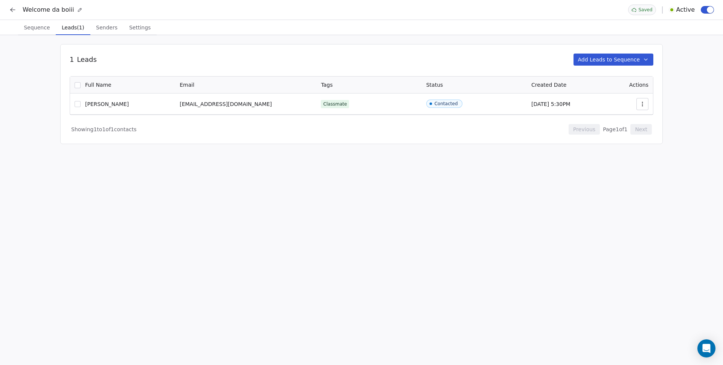
click at [76, 26] on span "Leads (1)" at bounding box center [73, 27] width 29 height 11
click at [75, 104] on button "button" at bounding box center [78, 104] width 6 height 6
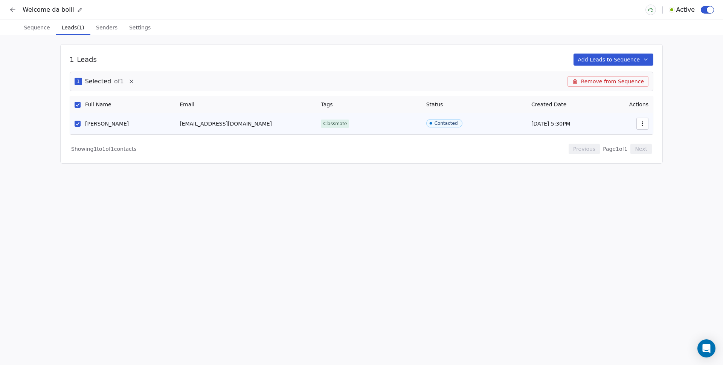
click at [615, 83] on button "Remove from Sequence" at bounding box center [608, 81] width 81 height 11
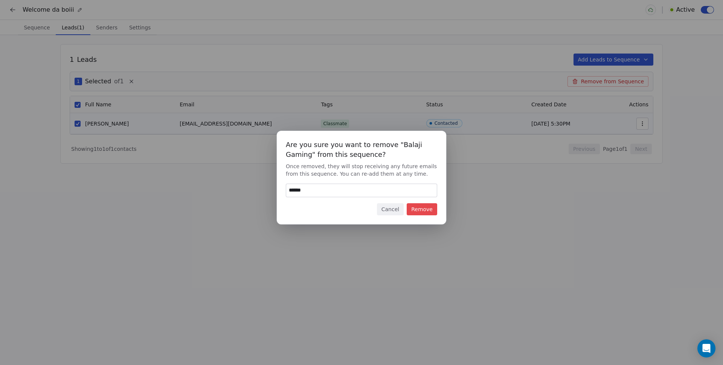
type input "******"
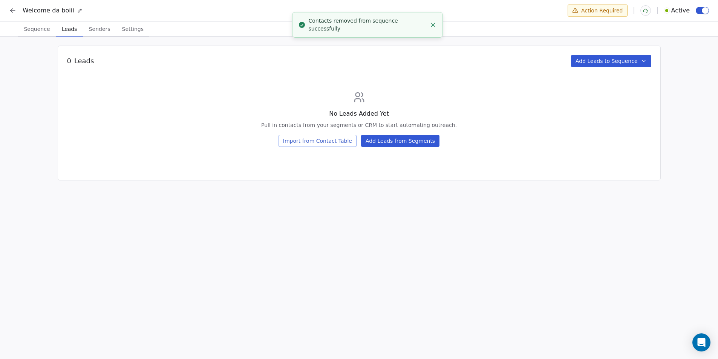
click at [391, 144] on button "Add Leads from Segments" at bounding box center [400, 141] width 78 height 12
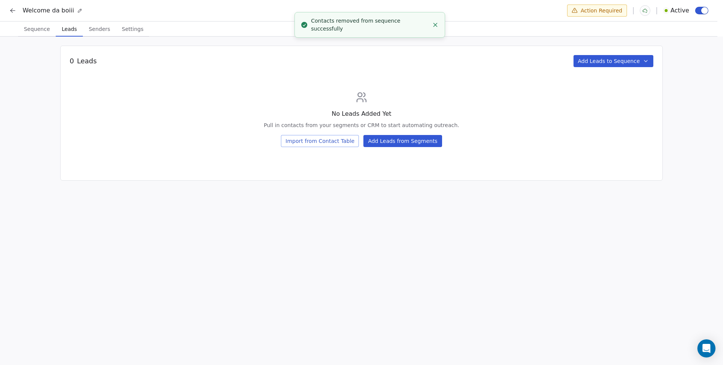
drag, startPoint x: 211, startPoint y: 133, endPoint x: 219, endPoint y: 131, distance: 8.4
click at [211, 133] on div "Add Leads from Segment Add Leads from Segment Select one or more segments and b…" at bounding box center [361, 182] width 723 height 126
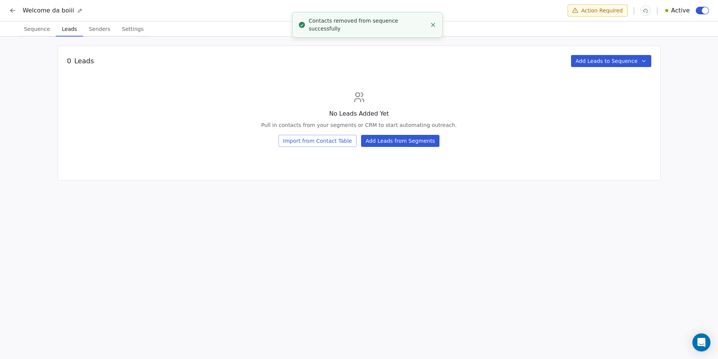
click at [299, 147] on div "0 Leads Add Leads to Sequence No Leads Added Yet Pull in contacts from your seg…" at bounding box center [359, 113] width 603 height 135
click at [302, 142] on button "Import from Contact Table" at bounding box center [317, 141] width 78 height 12
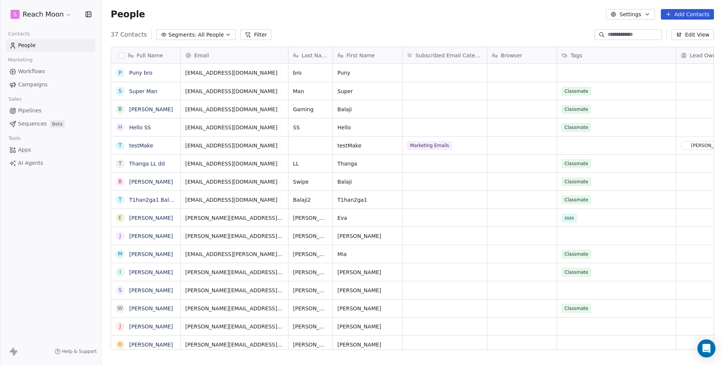
scroll to position [315, 616]
click at [121, 112] on button "grid" at bounding box center [120, 109] width 6 height 6
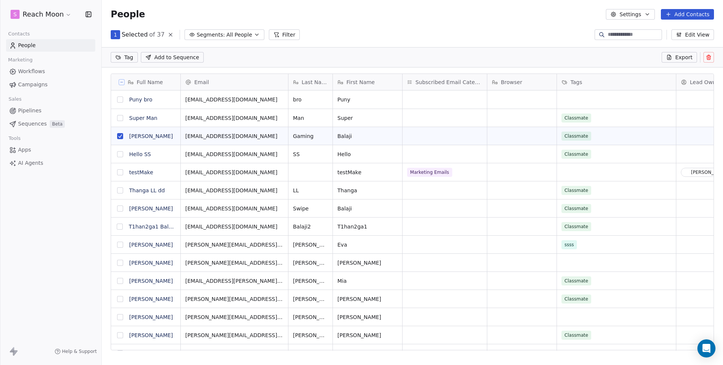
click at [167, 56] on span "Add to Sequence" at bounding box center [176, 57] width 45 height 8
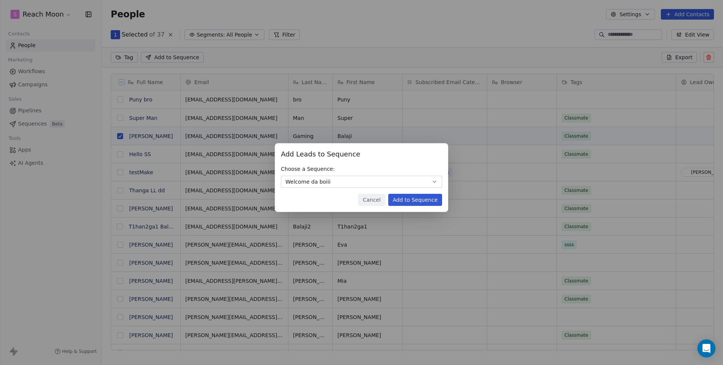
click at [434, 203] on button "Add to Sequence" at bounding box center [415, 200] width 54 height 12
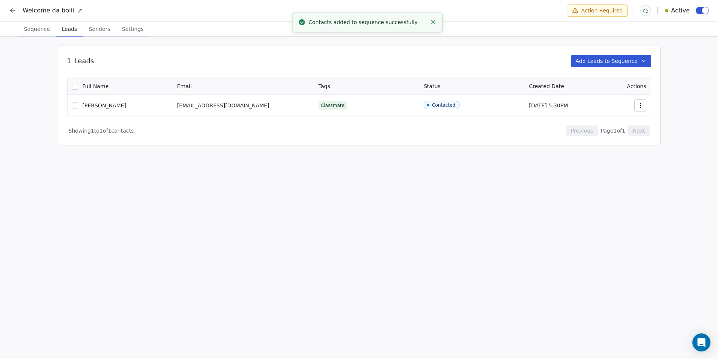
click at [208, 174] on div "1 Leads Add Leads to Sequence 0 Selected of 1 Remove from Sequence Full Name Em…" at bounding box center [359, 199] width 718 height 324
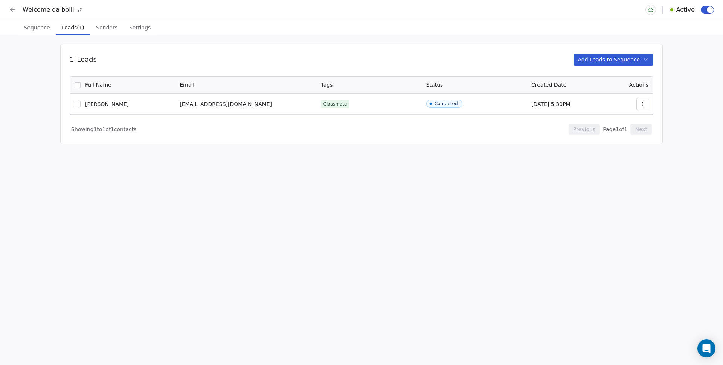
click at [130, 171] on div "1 Leads Add Leads to Sequence 0 Selected of 1 Remove from Sequence Full Name Em…" at bounding box center [361, 200] width 723 height 330
click at [177, 155] on div "1 Leads Add Leads to Sequence 0 Selected of 1 Remove from Sequence Full Name Em…" at bounding box center [361, 200] width 723 height 330
click at [253, 160] on div "1 Leads Add Leads to Sequence 0 Selected of 1 Remove from Sequence Full Name Em…" at bounding box center [361, 200] width 723 height 330
click at [164, 276] on div "1 Leads Add Leads to Sequence 0 Selected of 1 Remove from Sequence Full Name Em…" at bounding box center [361, 200] width 723 height 330
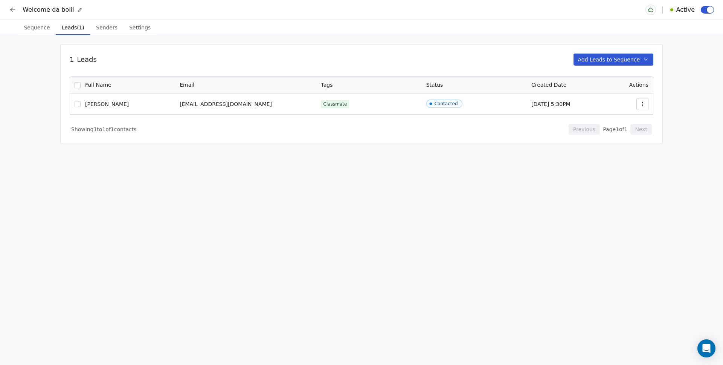
click at [187, 273] on div "1 Leads Add Leads to Sequence 0 Selected of 1 Remove from Sequence Full Name Em…" at bounding box center [361, 200] width 723 height 330
click at [171, 243] on div "1 Leads Add Leads to Sequence 0 Selected of 1 Remove from Sequence Full Name Em…" at bounding box center [361, 200] width 723 height 330
click at [51, 197] on div "1 Leads Add Leads to Sequence 0 Selected of 1 Remove from Sequence Full Name Em…" at bounding box center [361, 200] width 723 height 330
click at [41, 211] on div "1 Leads Add Leads to Sequence 0 Selected of 1 Remove from Sequence Full Name Em…" at bounding box center [361, 200] width 723 height 330
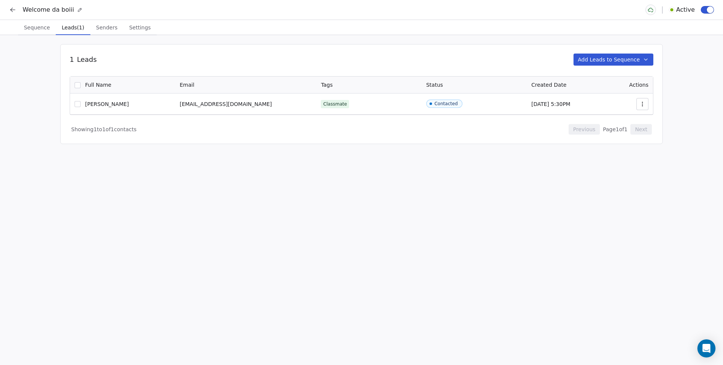
click at [14, 11] on icon at bounding box center [13, 10] width 8 height 8
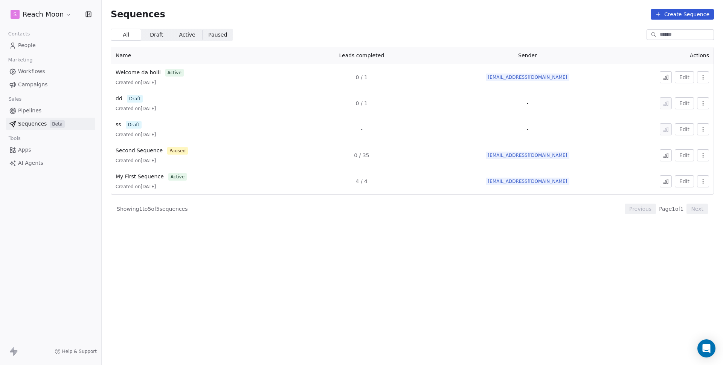
click at [316, 244] on section "Sequences Create Sequence All All Draft Draft Active Active Paused Paused Name …" at bounding box center [413, 182] width 622 height 365
click at [333, 199] on div "Showing 1 to 5 of 5 sequences Previous Page 1 of 1 Next" at bounding box center [412, 208] width 603 height 29
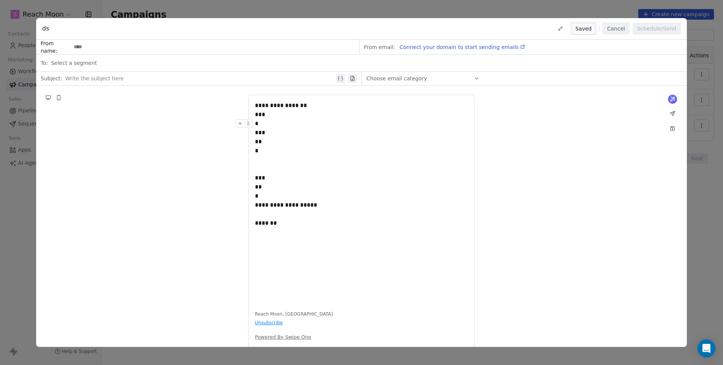
click at [616, 32] on button "Cancel" at bounding box center [616, 29] width 27 height 12
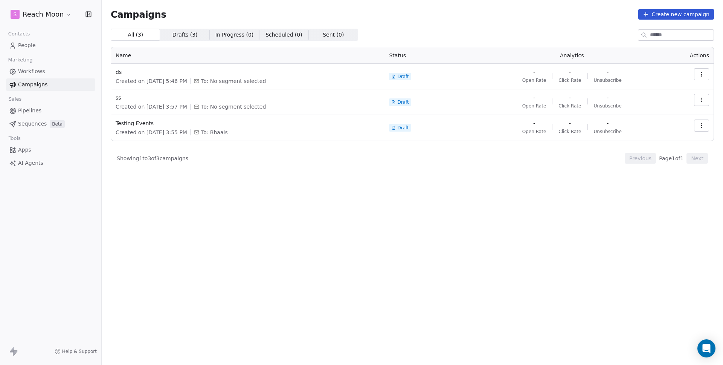
click at [339, 220] on div "All ( 3 ) All ( 3 ) Drafts ( 3 ) Drafts ( 3 ) In Progress ( 0 ) In Progress ( 0…" at bounding box center [412, 164] width 603 height 270
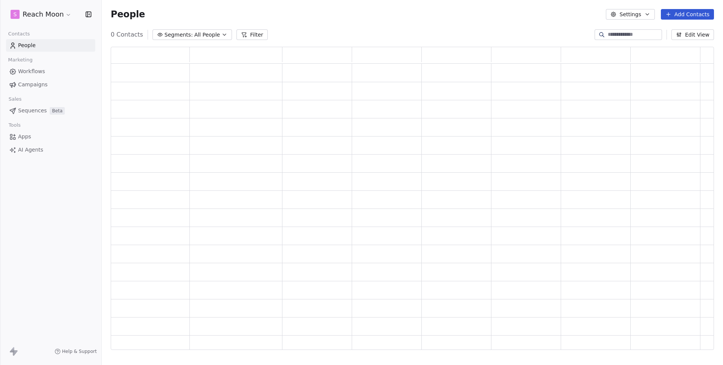
scroll to position [297, 598]
